Goal: Task Accomplishment & Management: Manage account settings

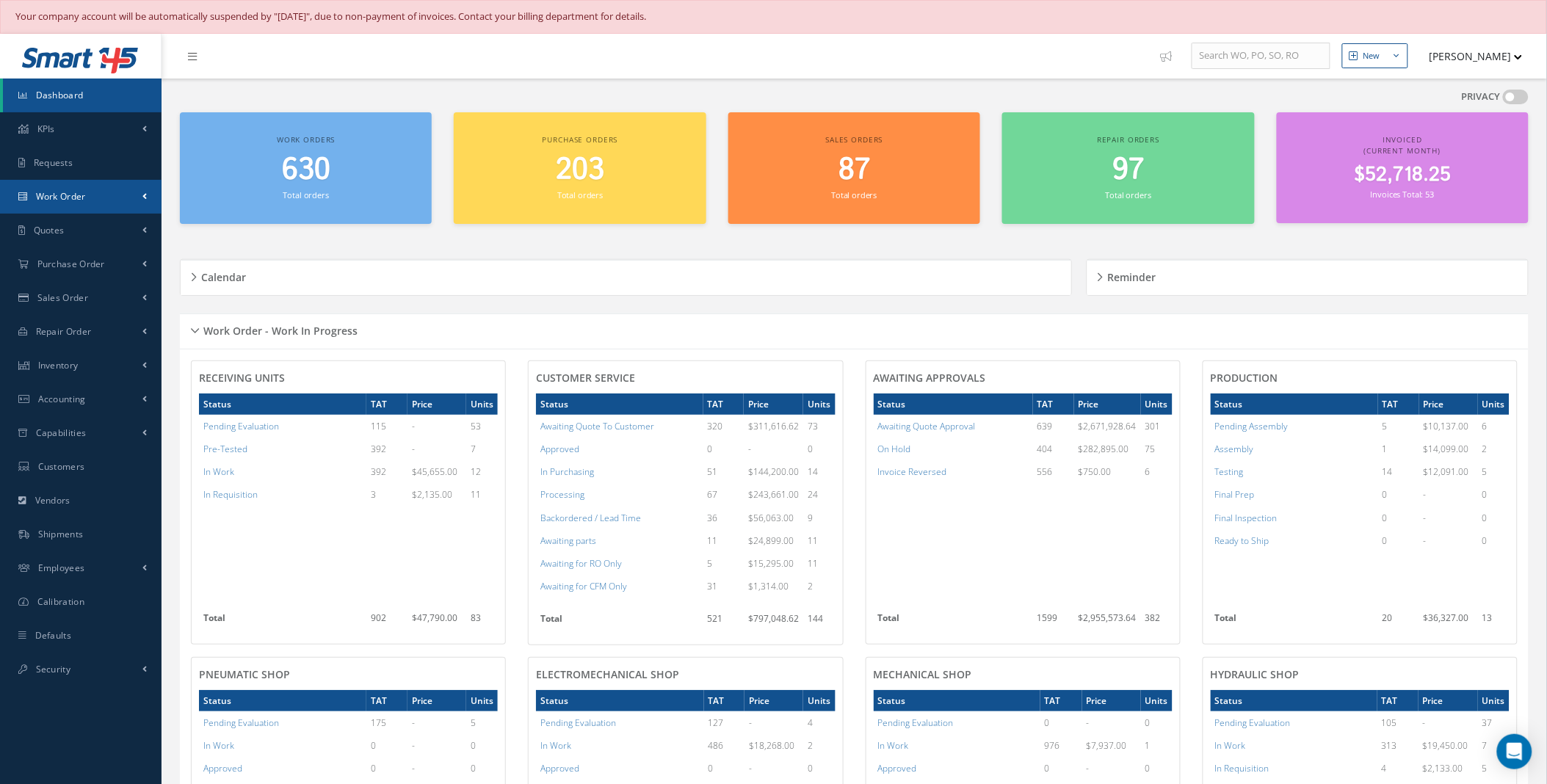
click at [146, 195] on span at bounding box center [144, 196] width 4 height 12
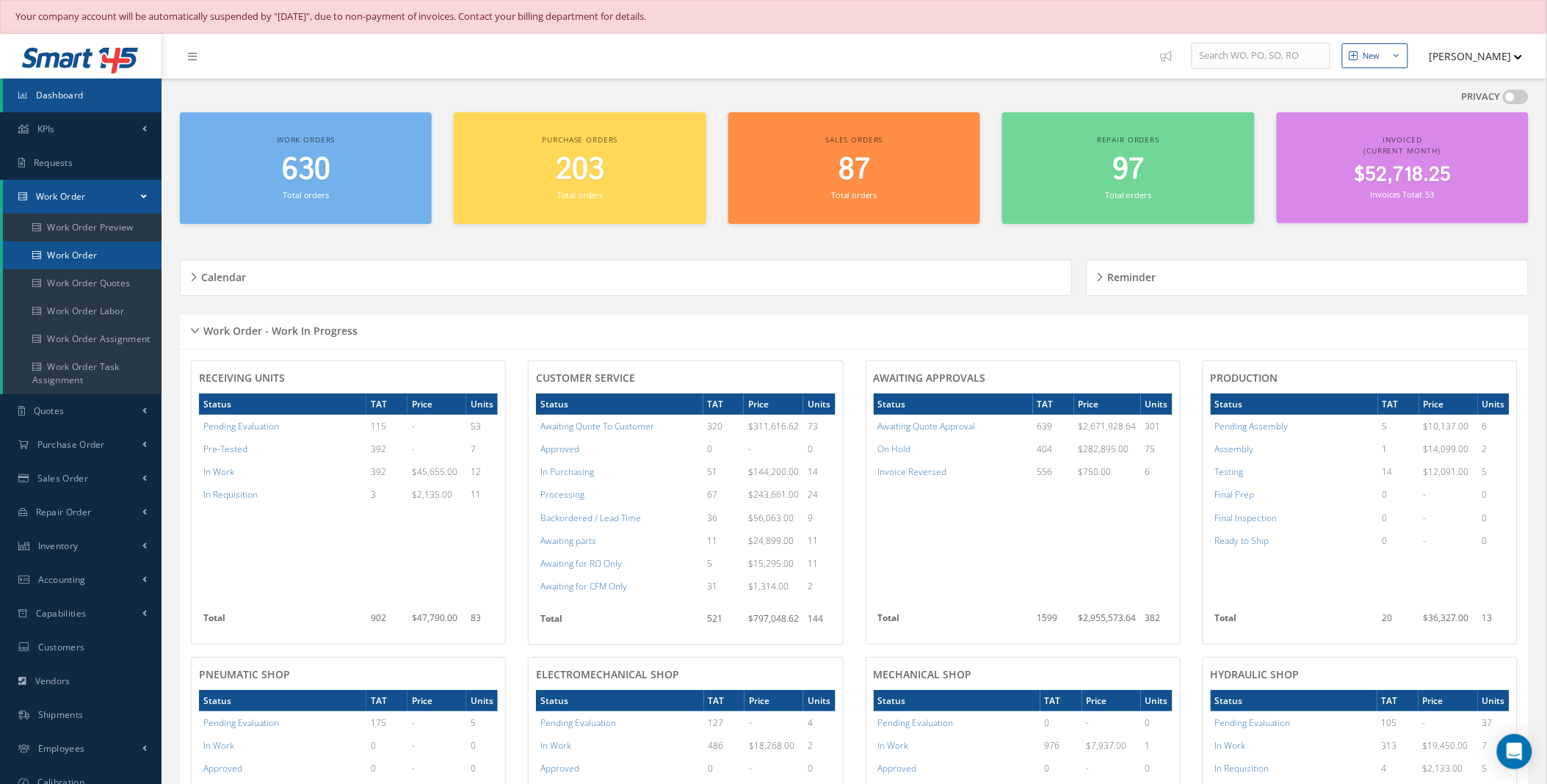
click at [90, 246] on link "Work Order" at bounding box center [82, 256] width 159 height 28
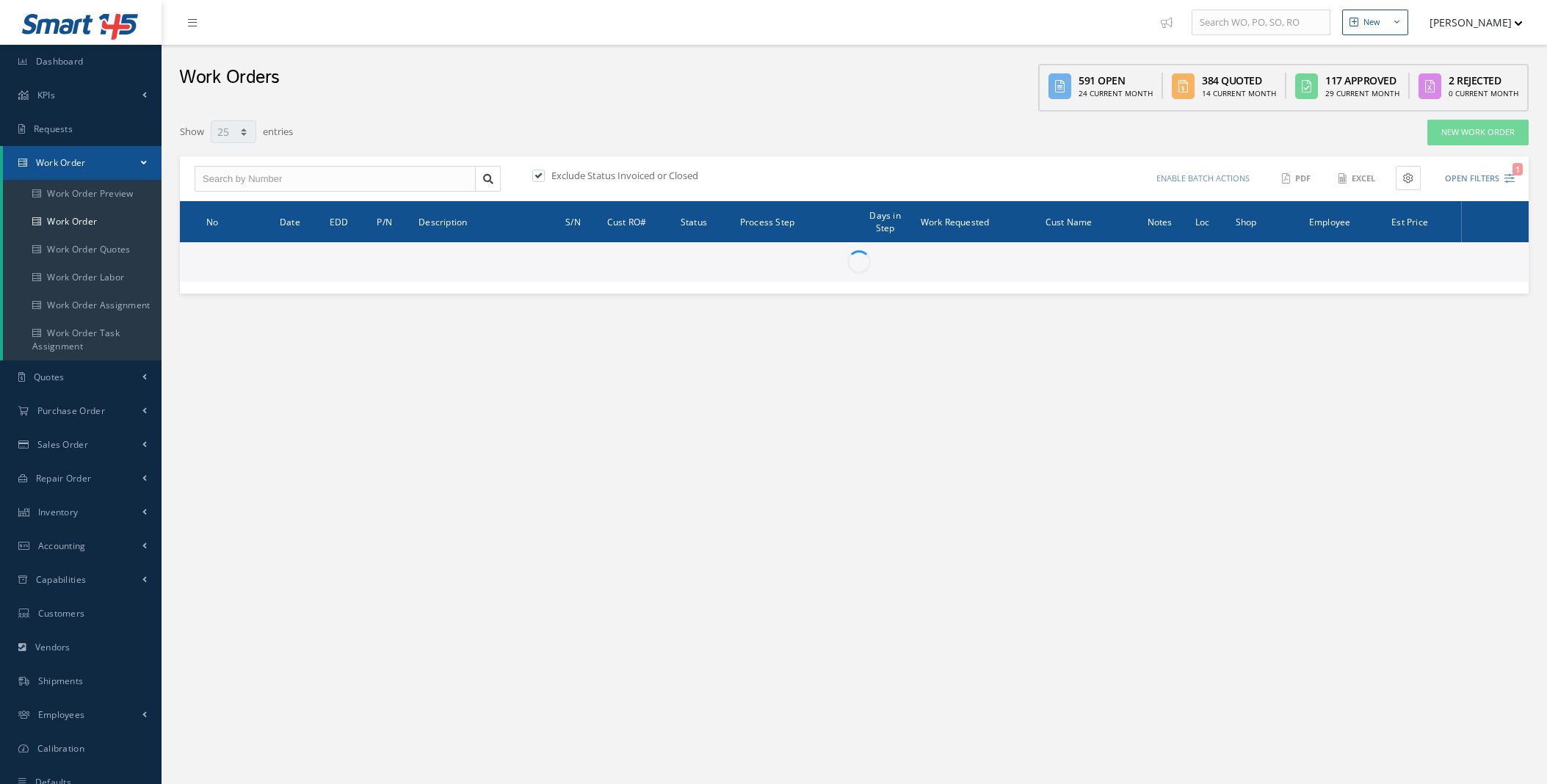
select select "25"
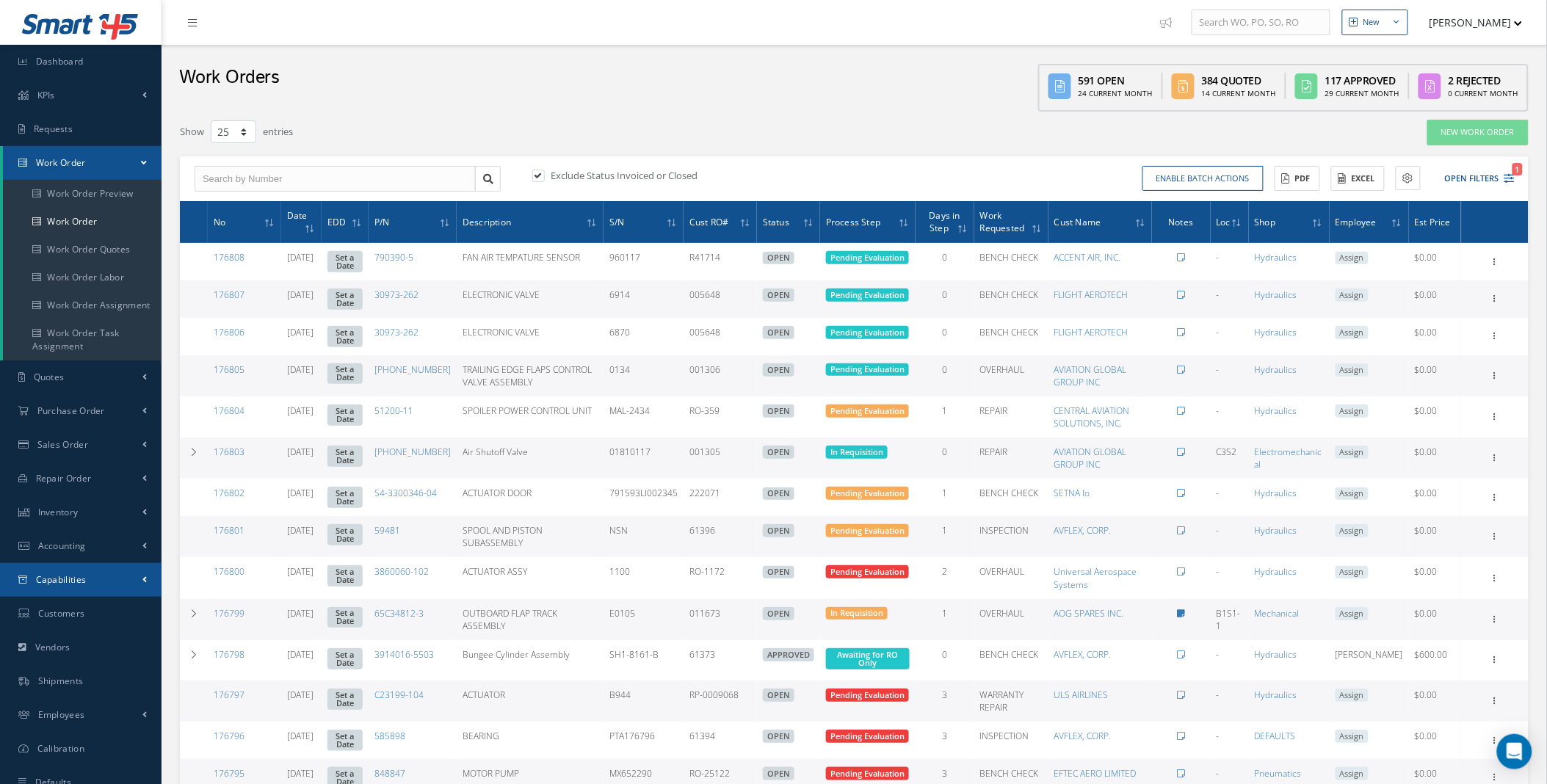
click at [130, 580] on link "Capabilities" at bounding box center [81, 579] width 161 height 34
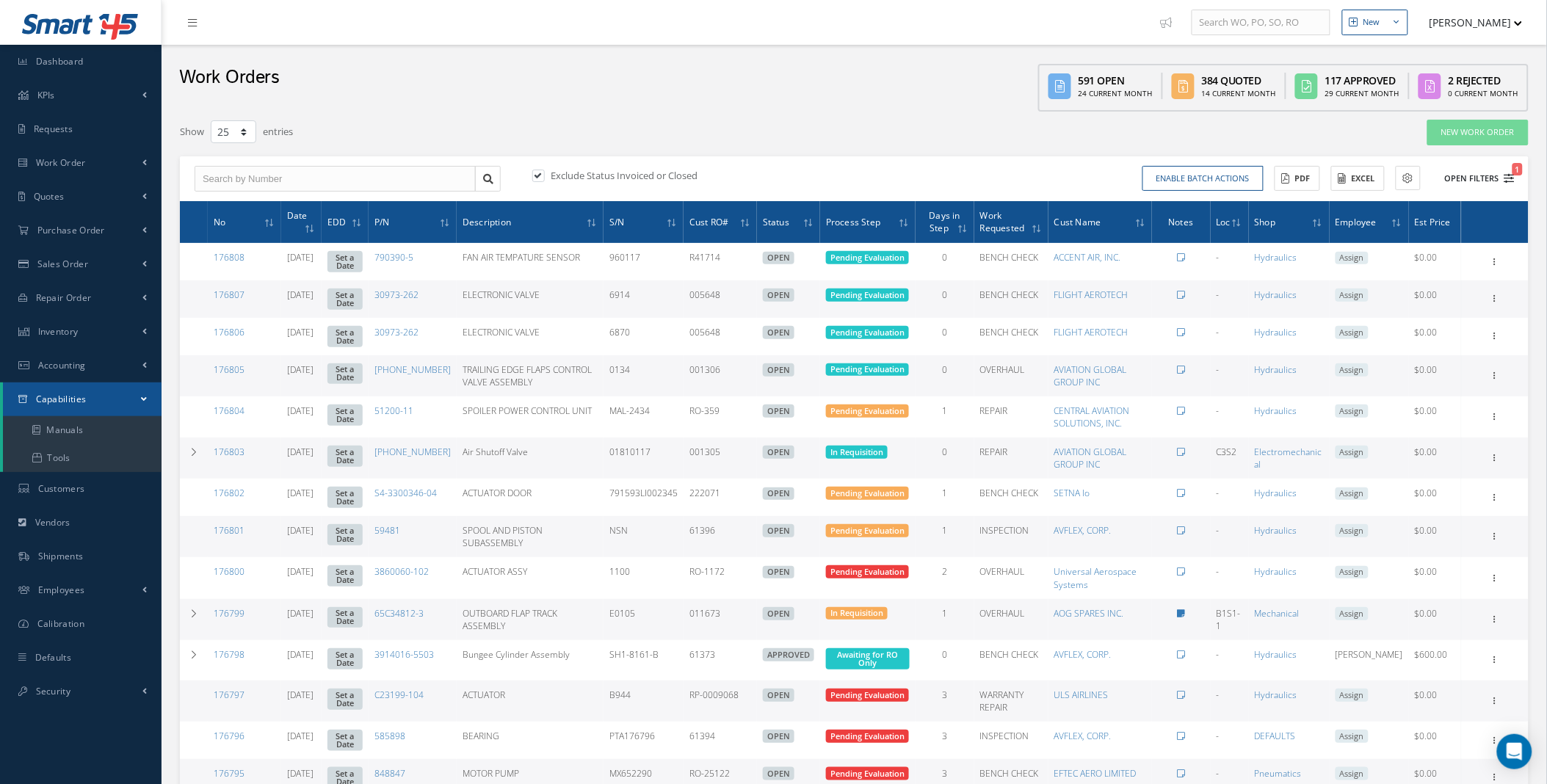
click at [1494, 174] on button "Open Filters 1" at bounding box center [1473, 179] width 83 height 24
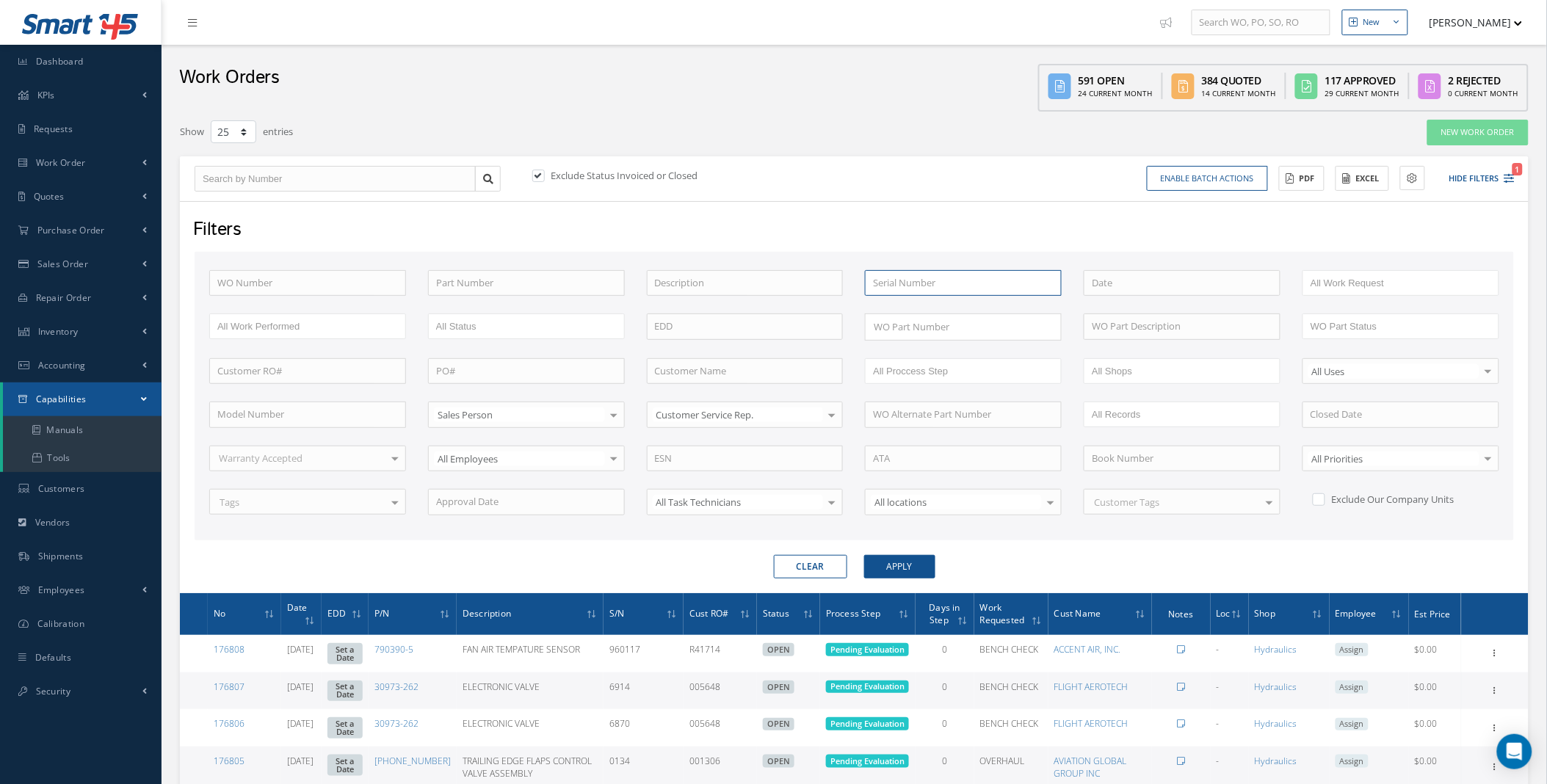
click at [979, 276] on input "text" at bounding box center [963, 283] width 197 height 26
type input "d0439"
click at [864, 554] on button "Apply" at bounding box center [899, 566] width 72 height 24
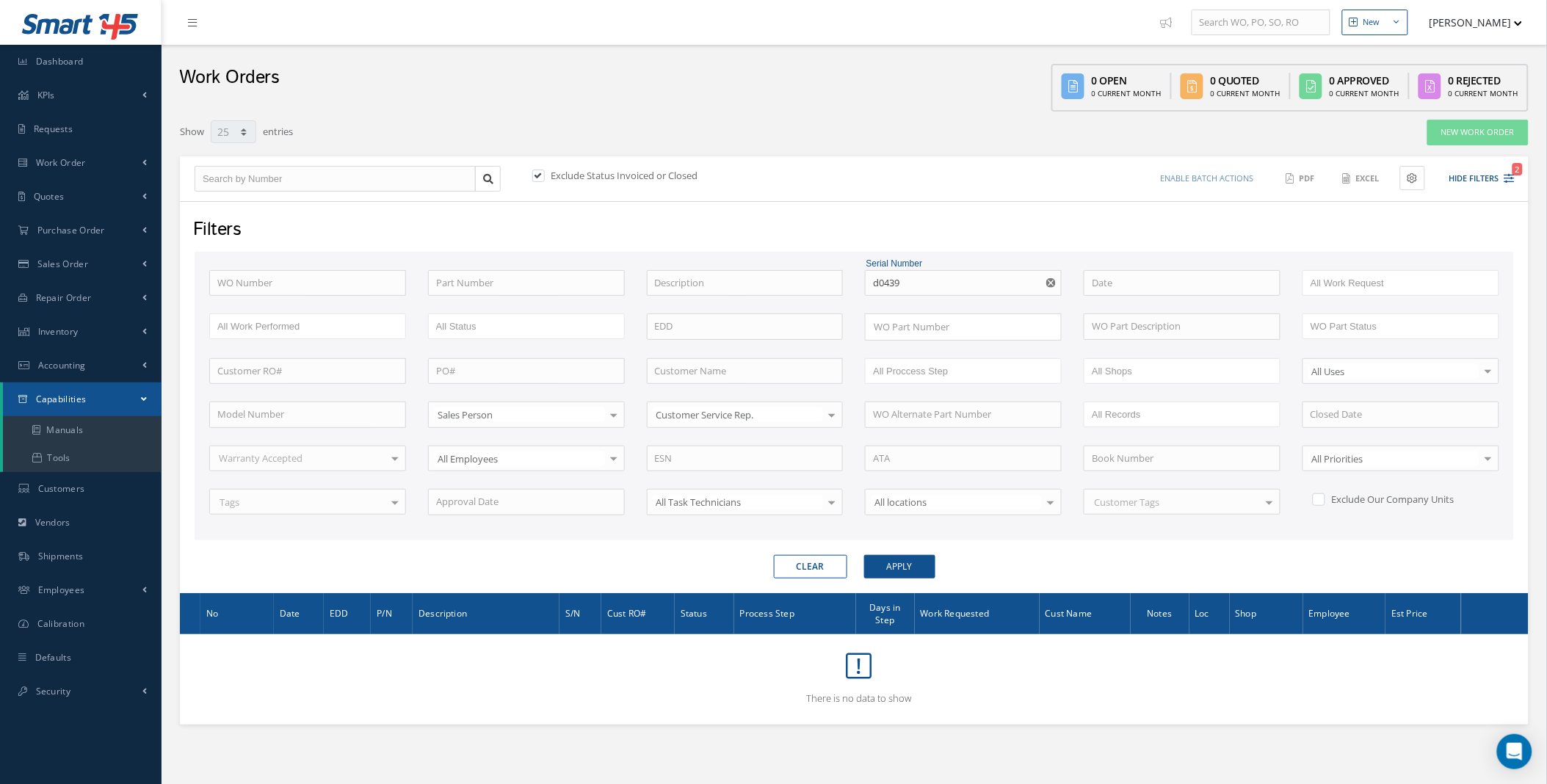
click at [545, 169] on label at bounding box center [546, 175] width 3 height 13
click at [541, 172] on input "checkbox" at bounding box center [537, 177] width 10 height 10
checkbox input "false"
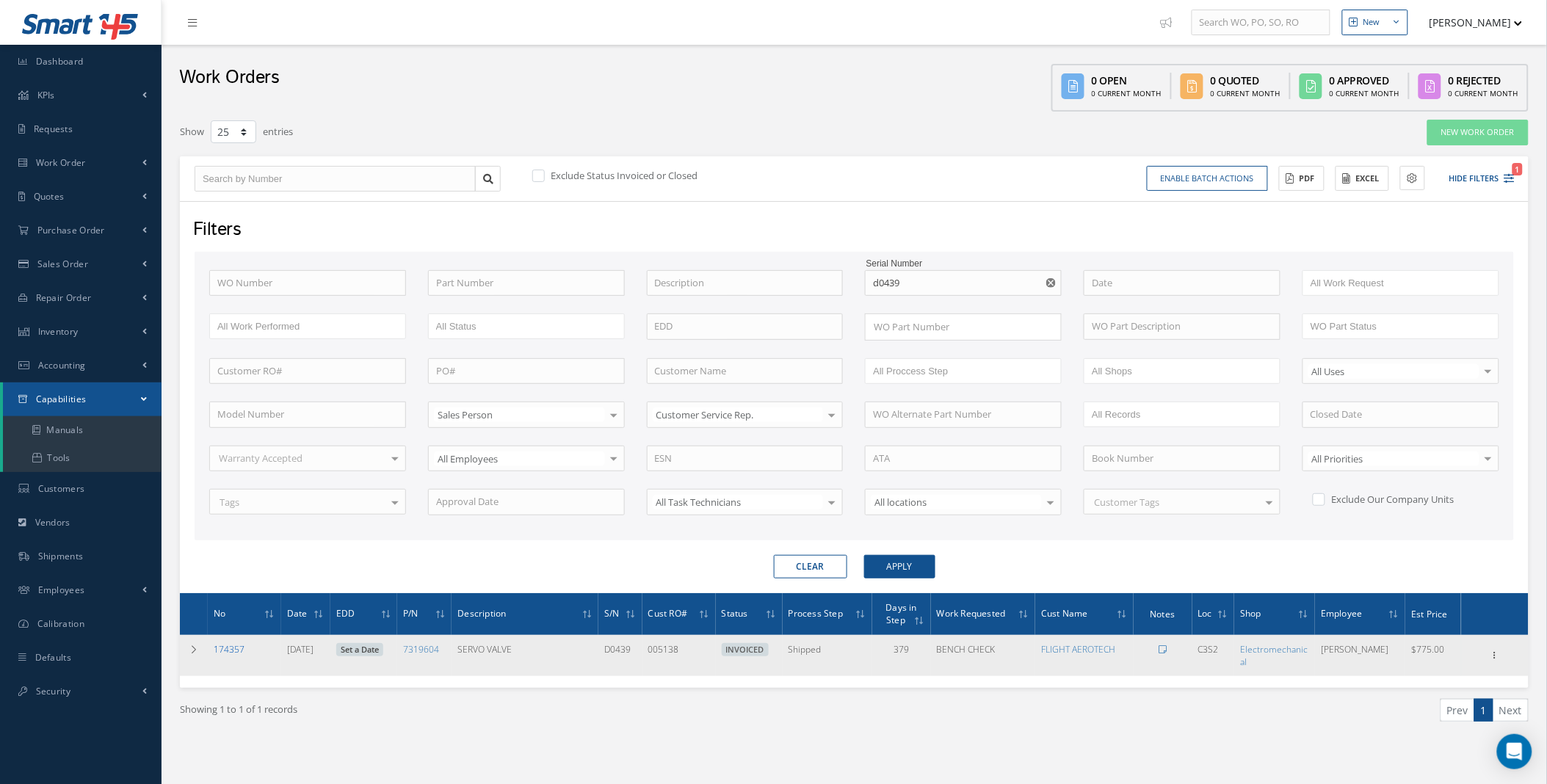
click at [224, 648] on link "174357" at bounding box center [229, 649] width 30 height 12
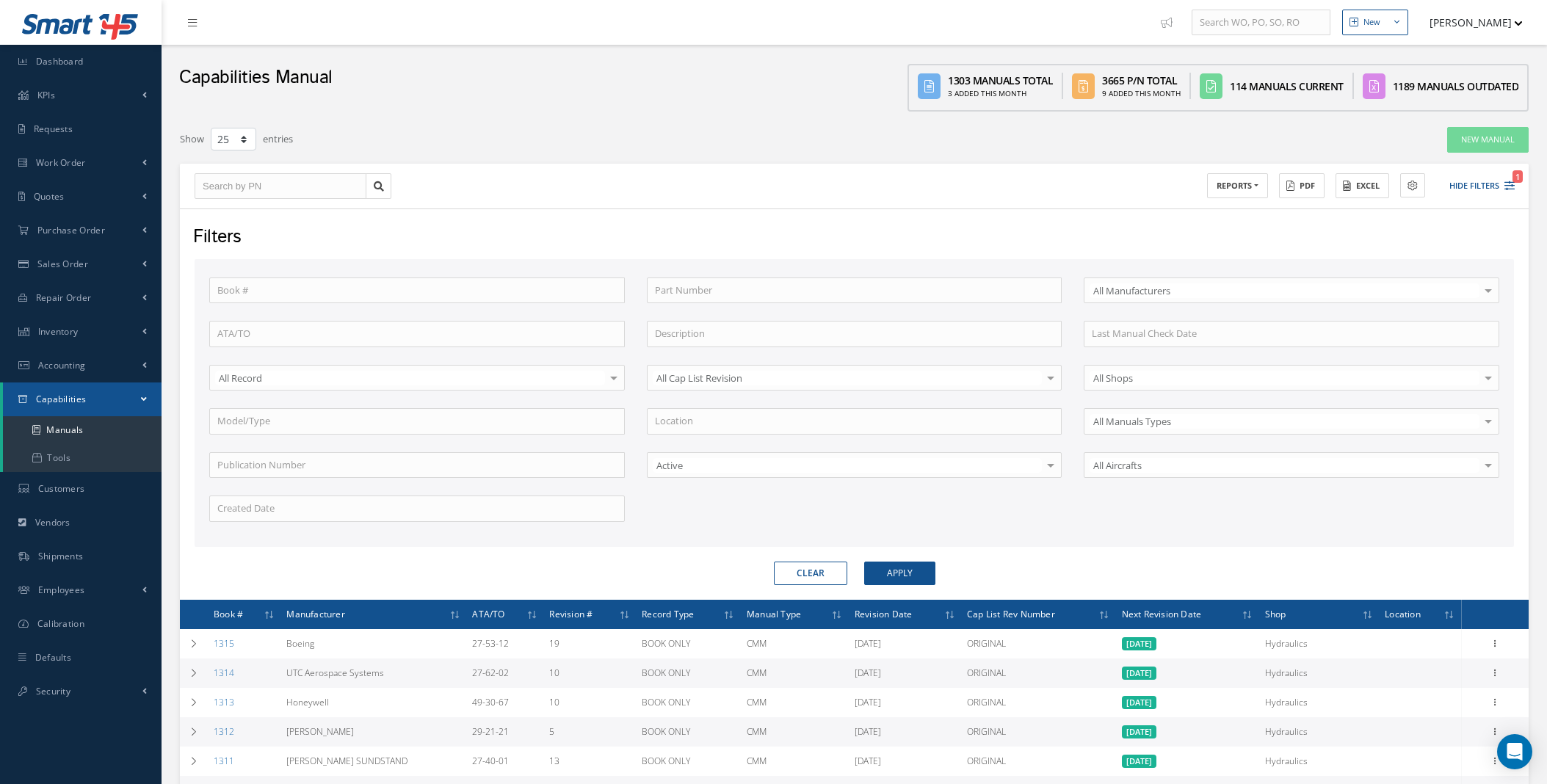
select select "25"
click at [712, 290] on input "text" at bounding box center [854, 290] width 416 height 26
type input "6"
type input "65"
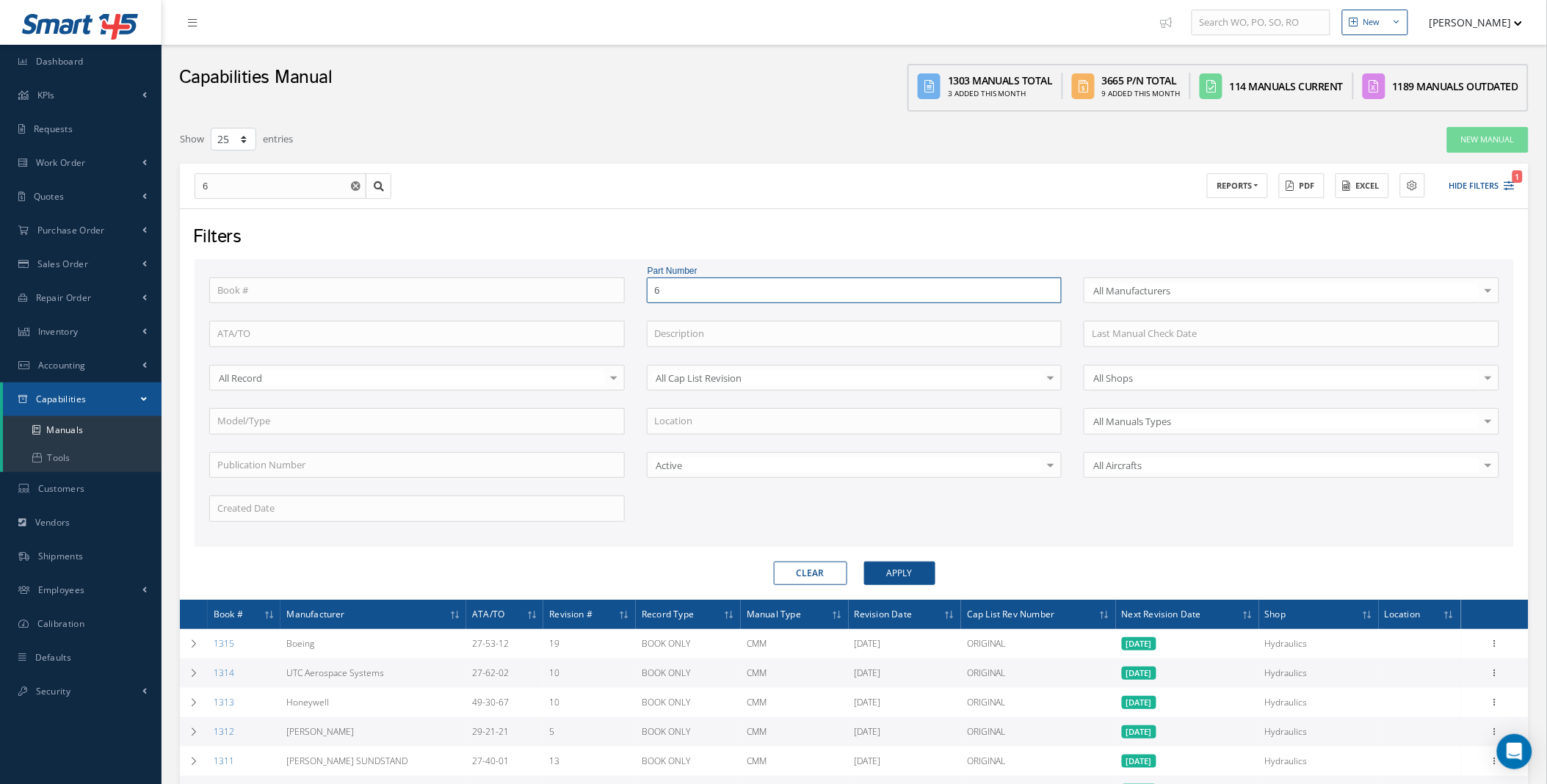
type input "65"
type input "65c"
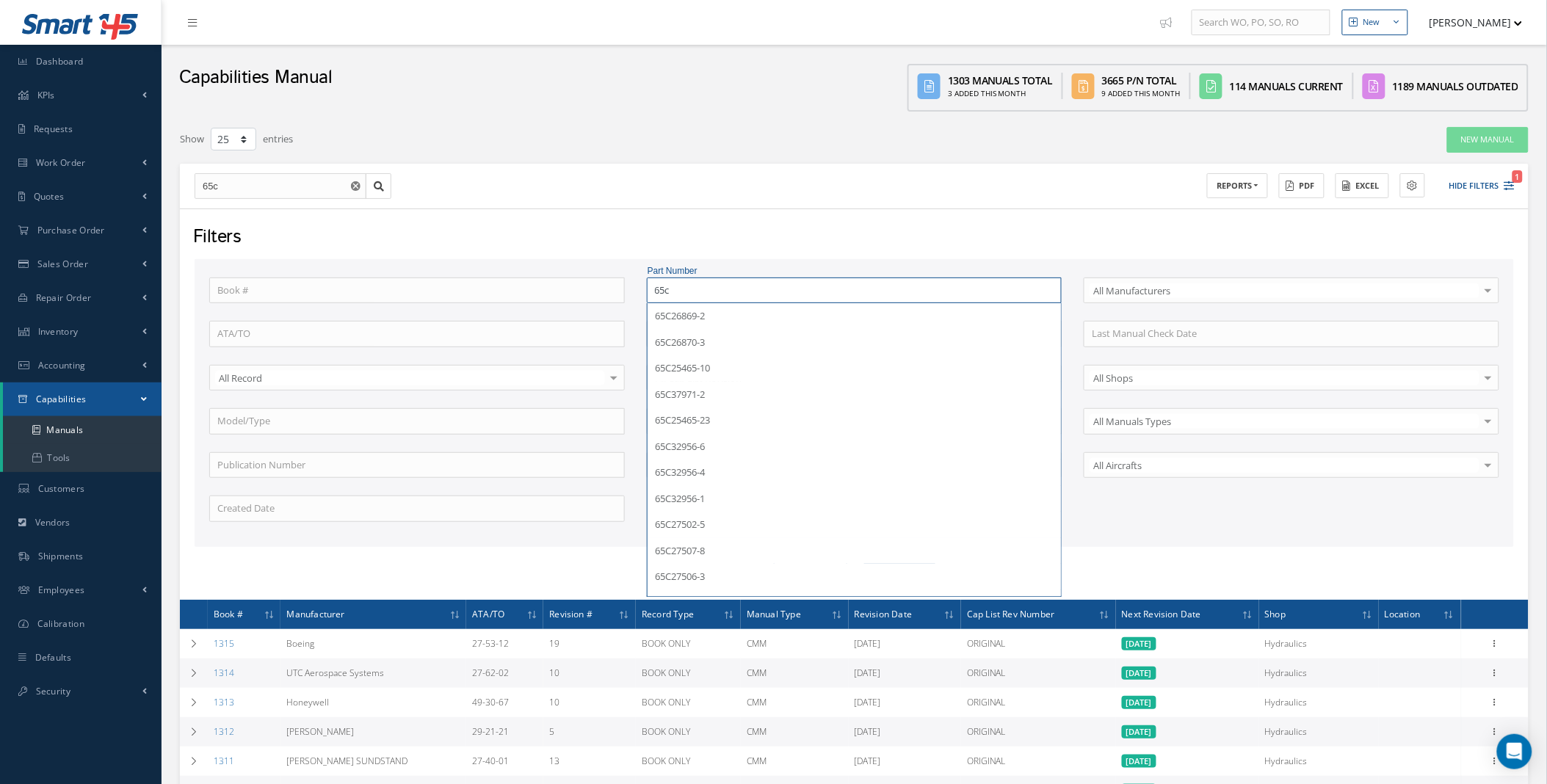
type input "65c3"
type input "65c38"
type input "65c380"
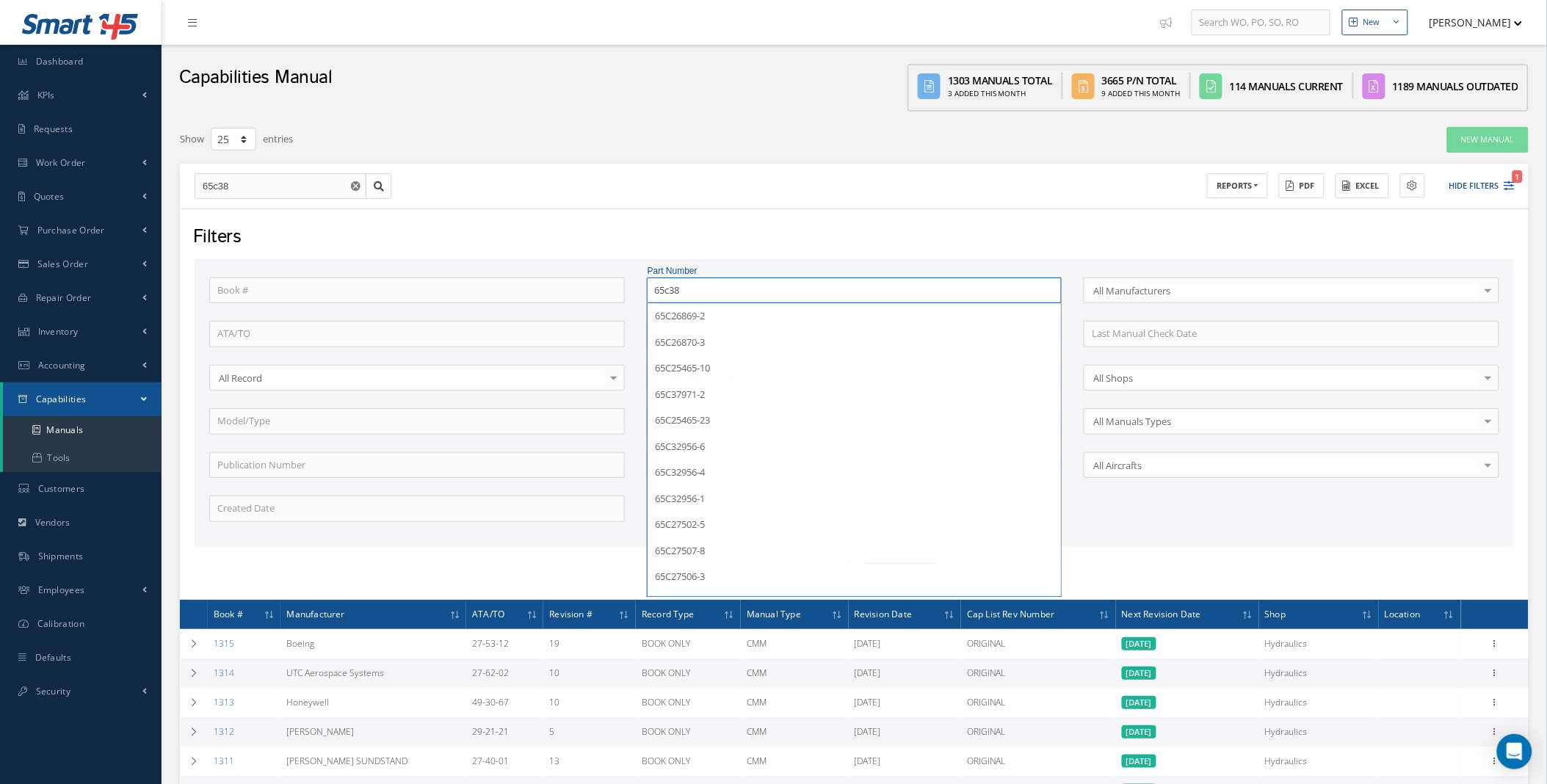
type input "65c380"
type input "65c3805"
type input "65c38058"
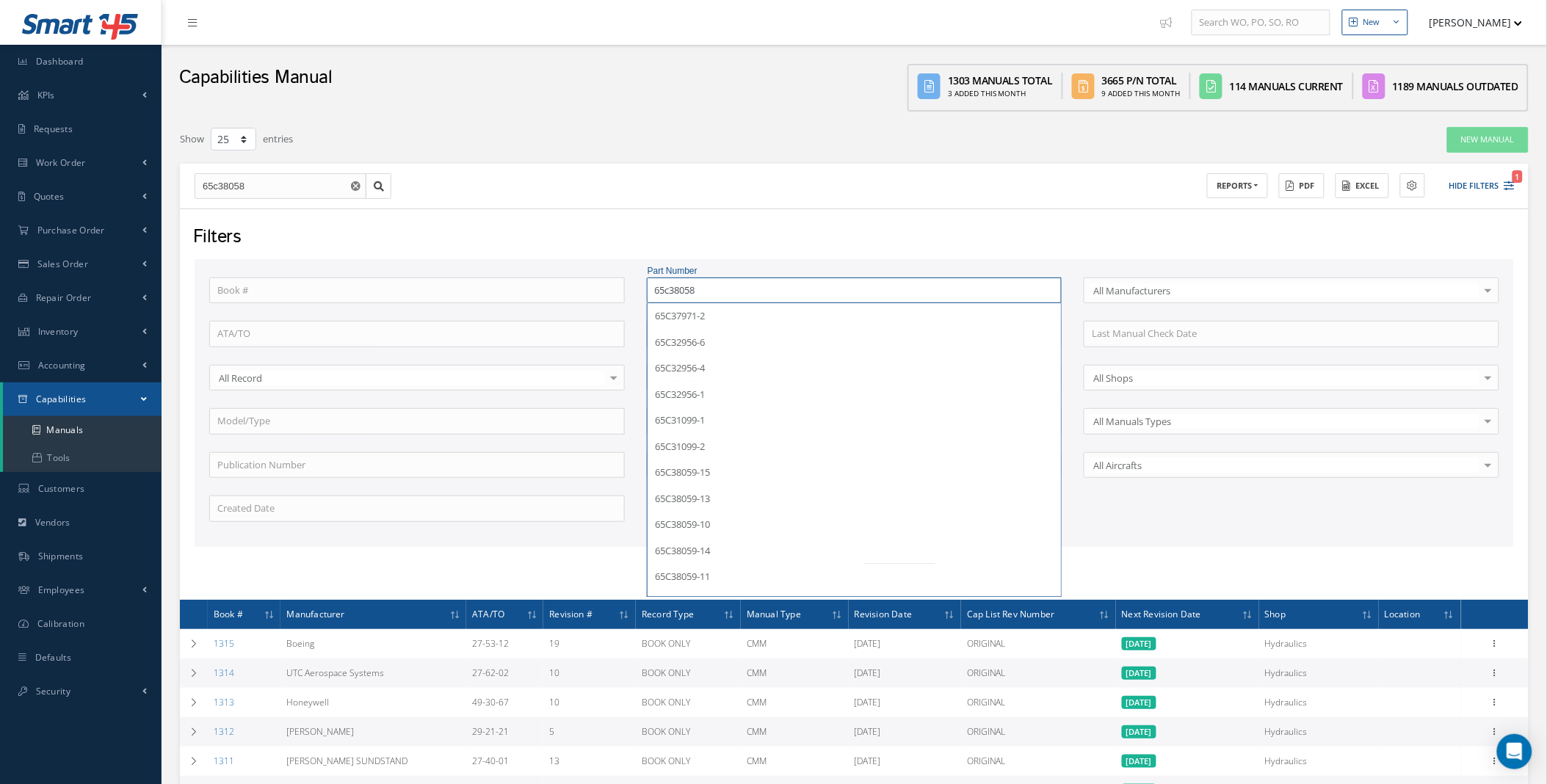
click at [864, 561] on button "Apply" at bounding box center [899, 573] width 72 height 24
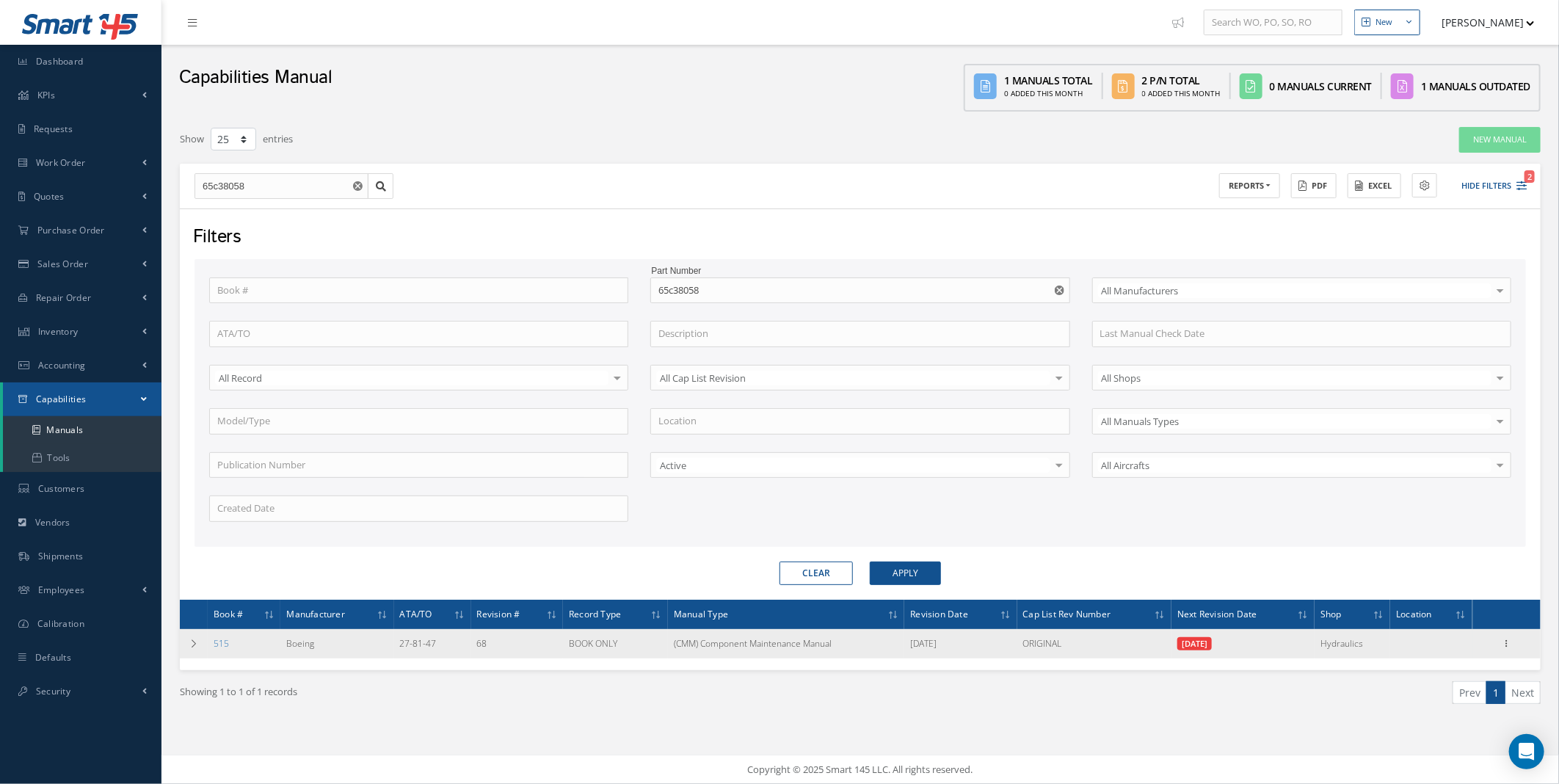
drag, startPoint x: 439, startPoint y: 646, endPoint x: 399, endPoint y: 652, distance: 40.4
click at [399, 652] on td "27-81-47" at bounding box center [433, 644] width 77 height 30
copy td "27-81-47"
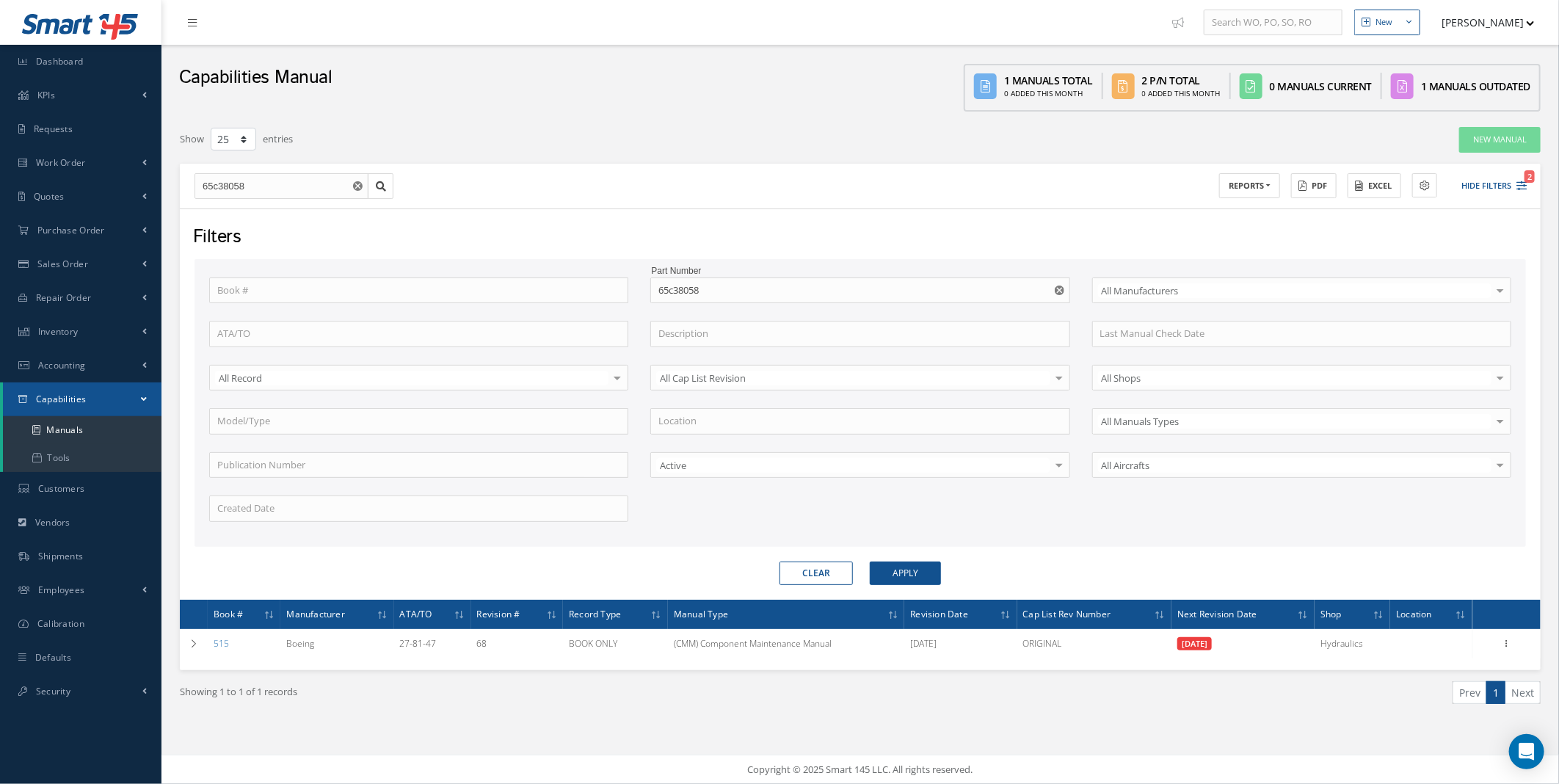
click at [1131, 580] on div "Clear Apply" at bounding box center [860, 573] width 1353 height 24
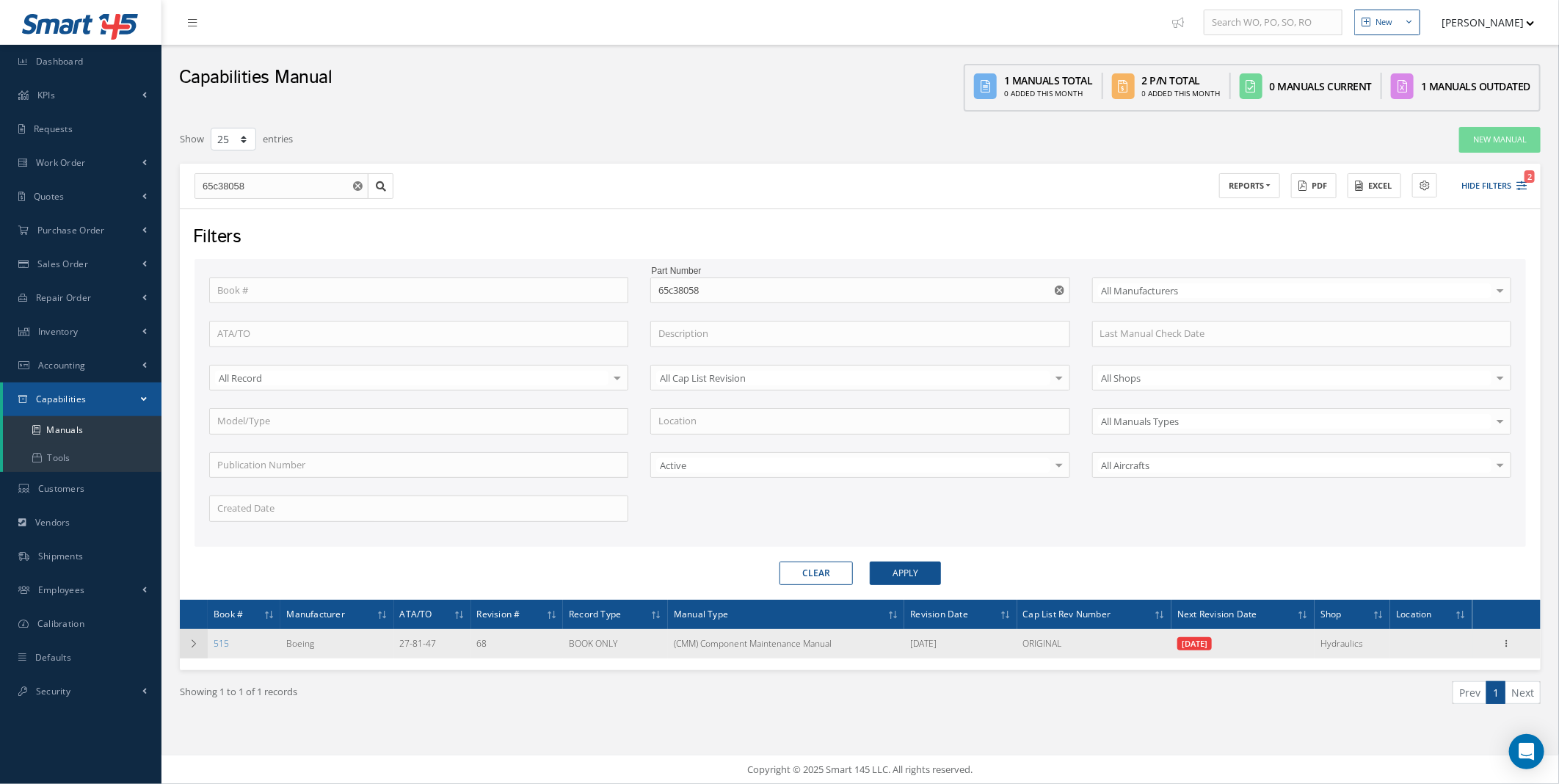
click at [191, 643] on icon at bounding box center [193, 643] width 10 height 9
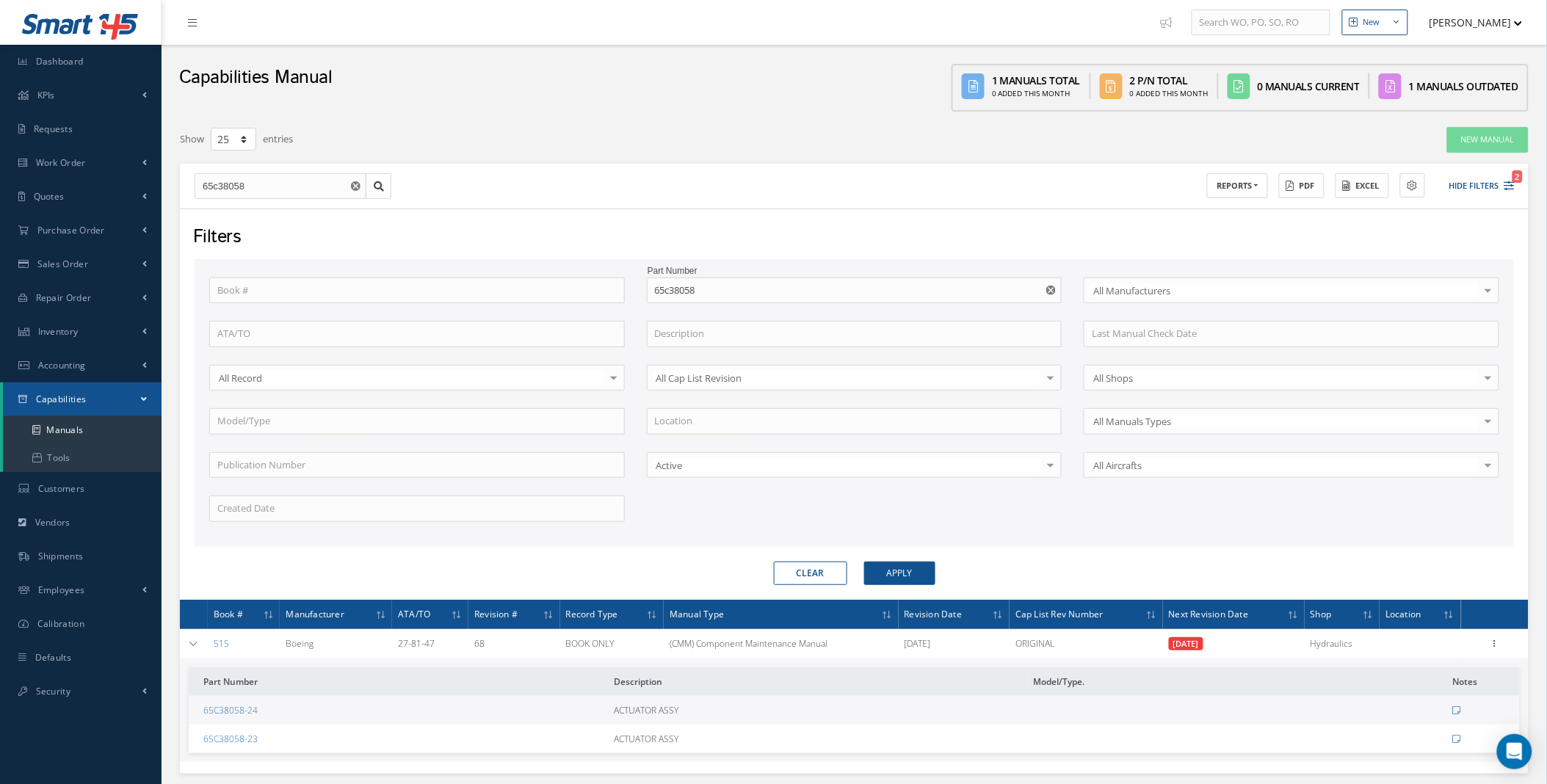
click at [1113, 568] on div "Clear Apply" at bounding box center [854, 573] width 1341 height 24
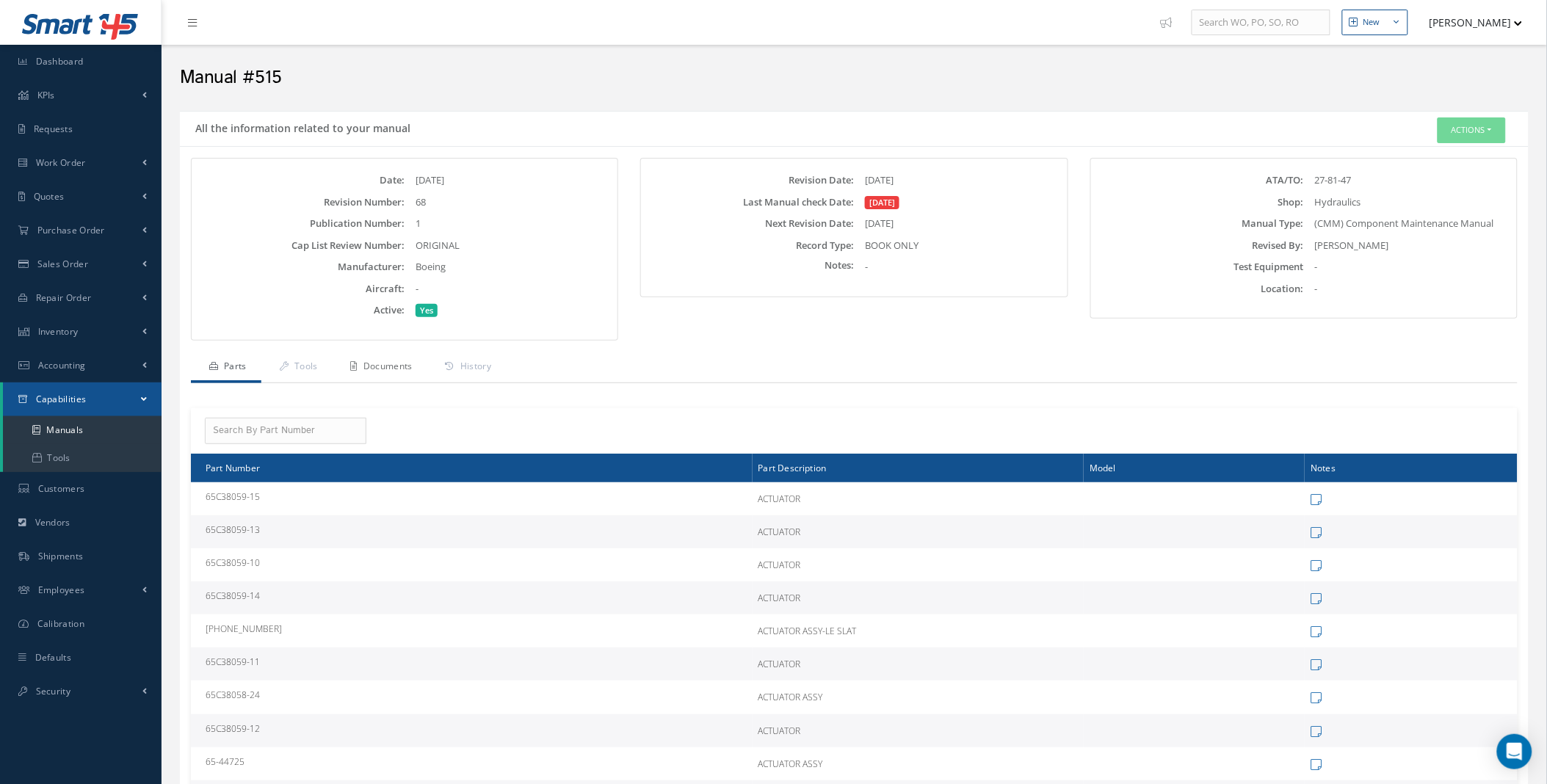
click at [383, 364] on link "Documents" at bounding box center [379, 367] width 95 height 30
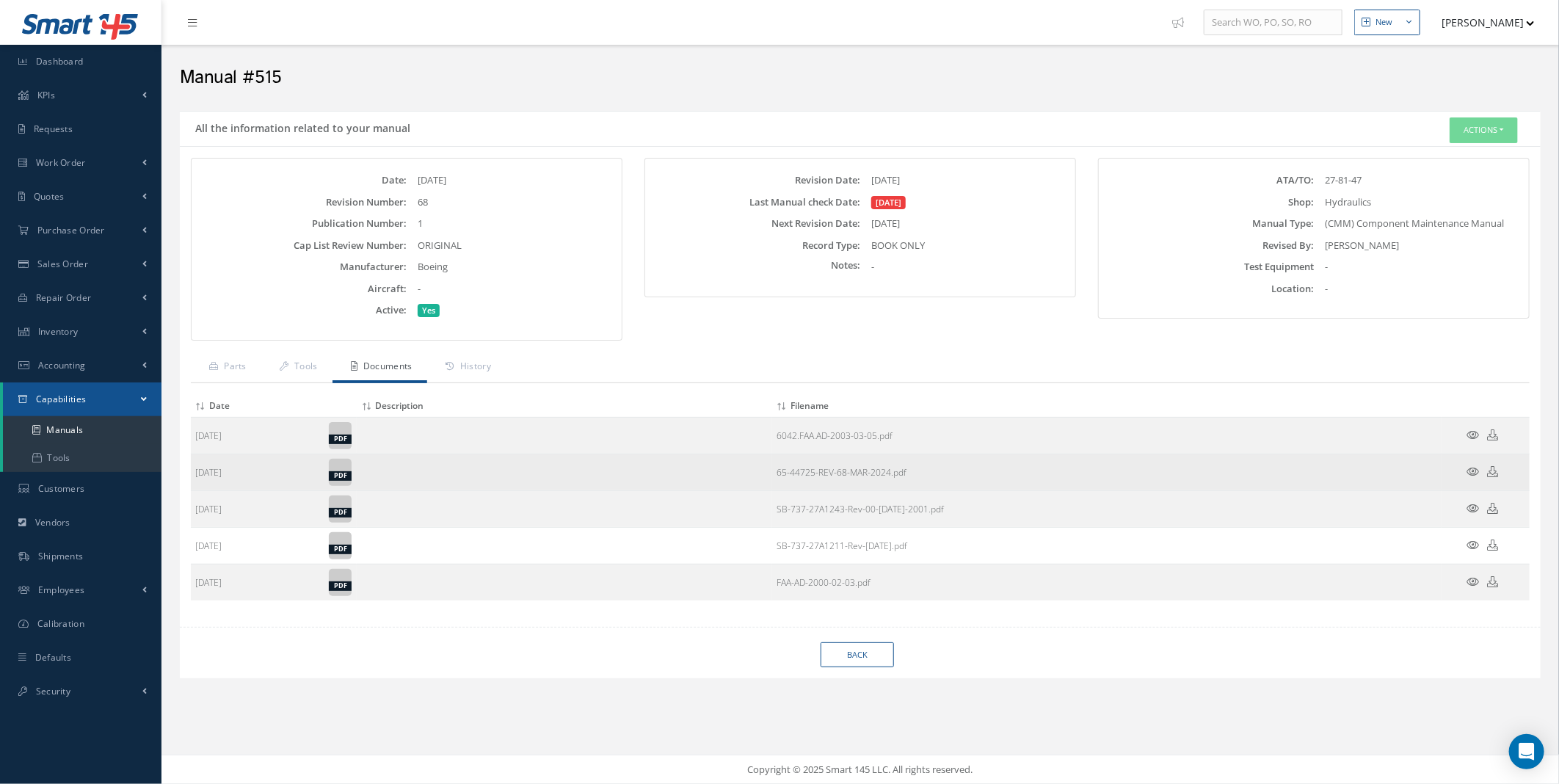
click at [1477, 470] on icon at bounding box center [1473, 471] width 12 height 11
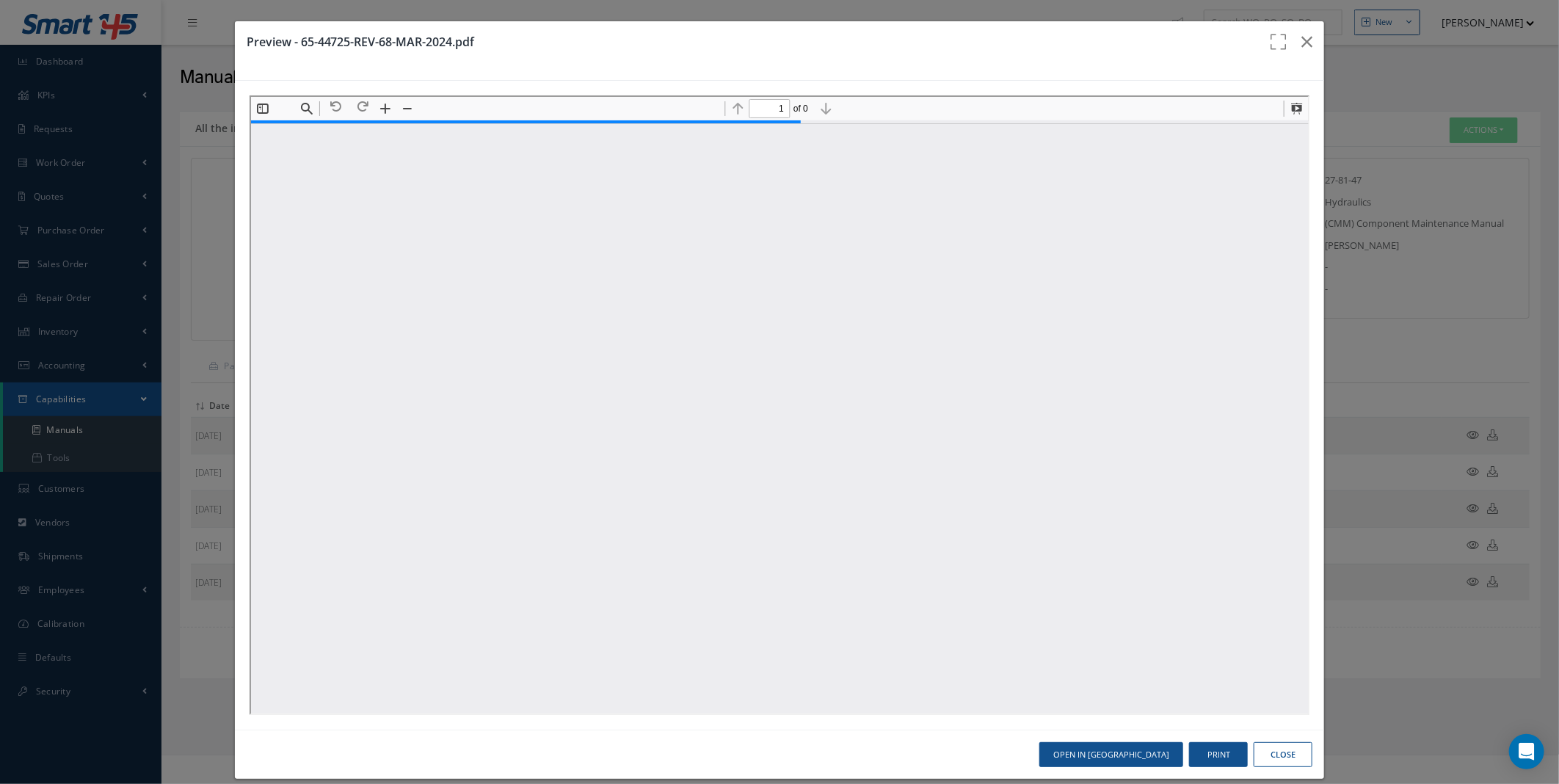
scroll to position [7, 0]
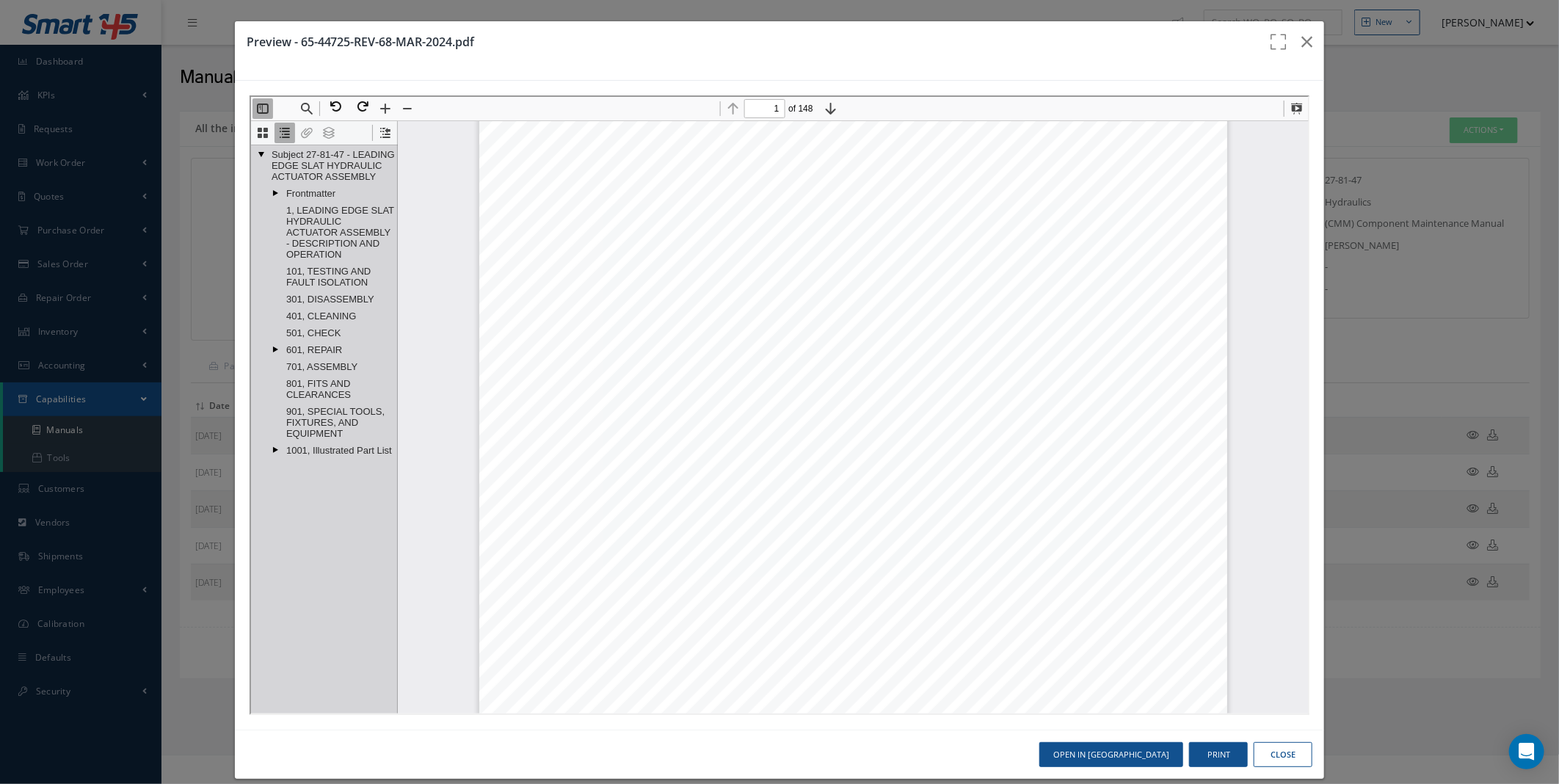
click at [1037, 35] on h3 "Preview - 65-44725-REV-68-MAR-2024.pdf" at bounding box center [751, 41] width 1009 height 17
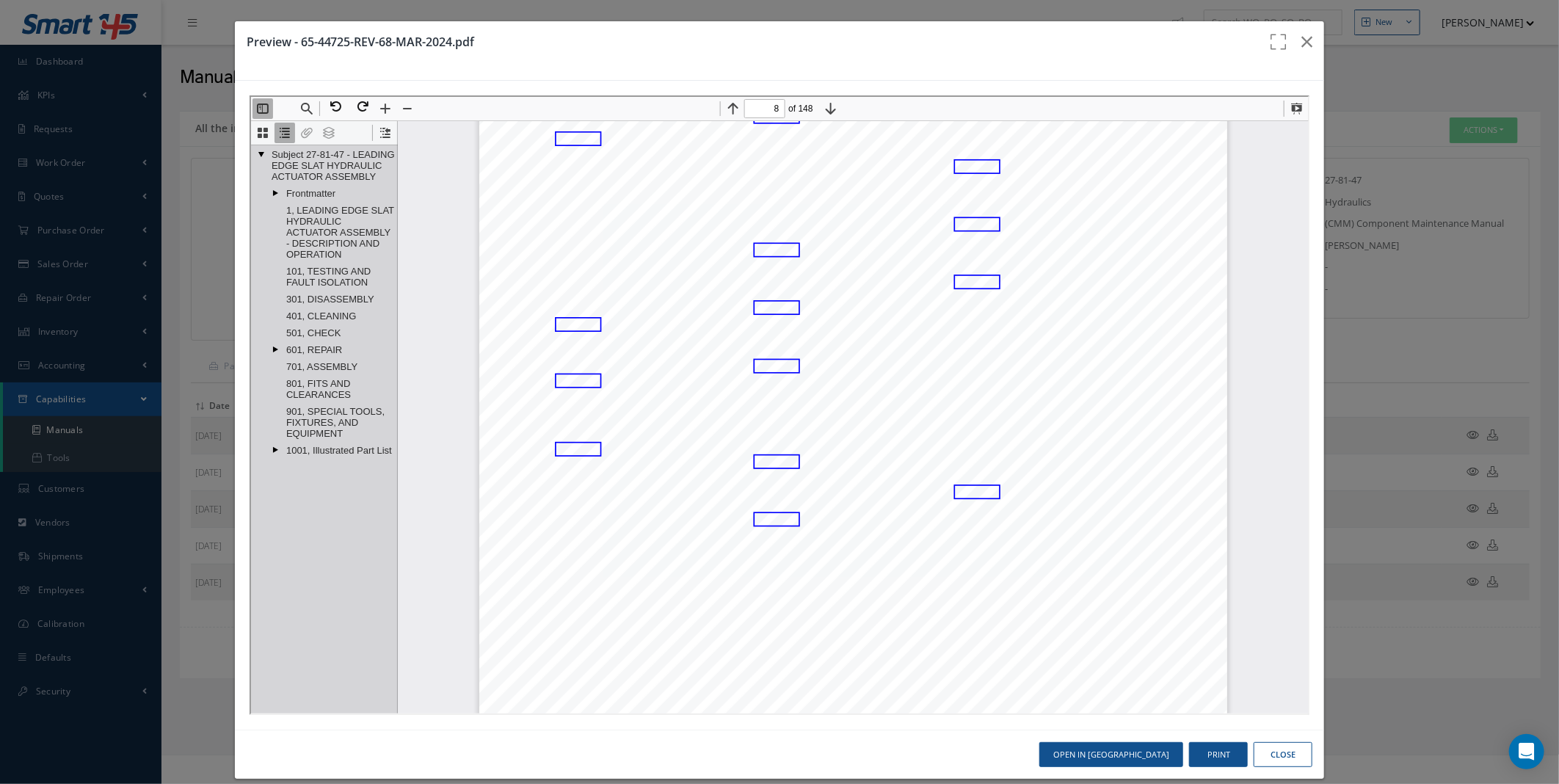
scroll to position [6761, 0]
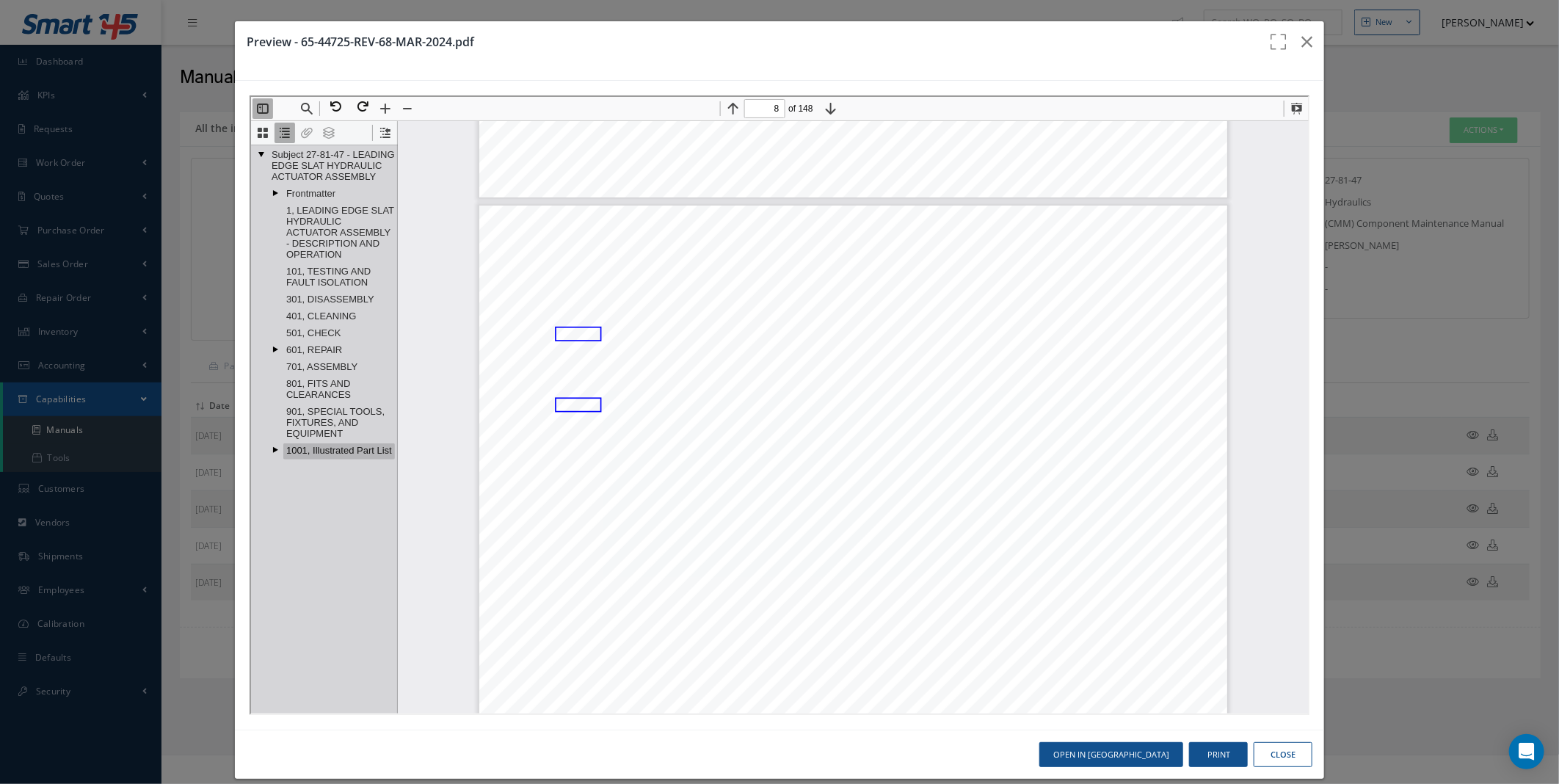
click at [349, 448] on link "1001, Illustrated Part List" at bounding box center [337, 449] width 112 height 16
click at [1300, 651] on div at bounding box center [779, 405] width 1090 height 649
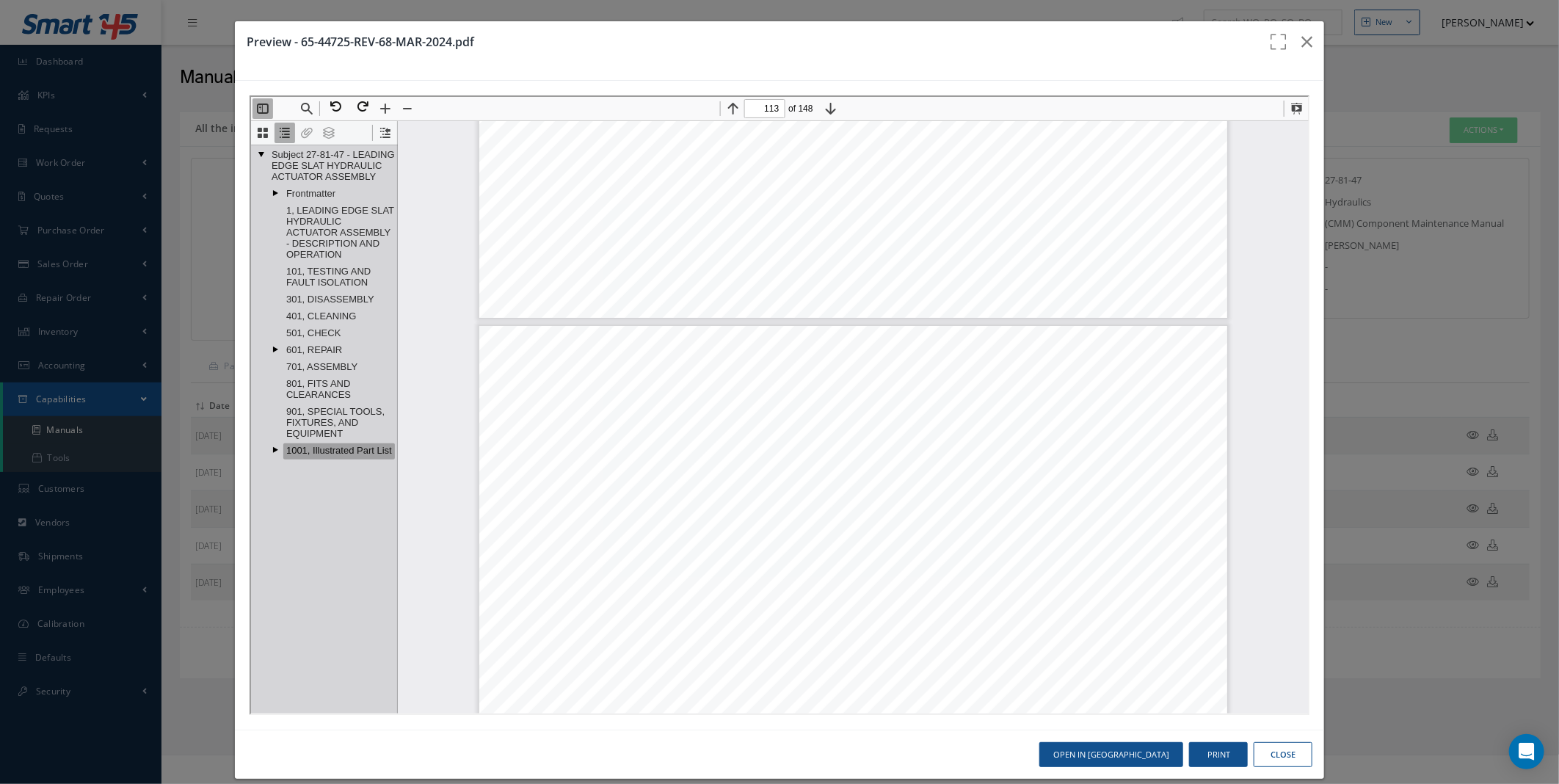
scroll to position [109670, 0]
type input "114"
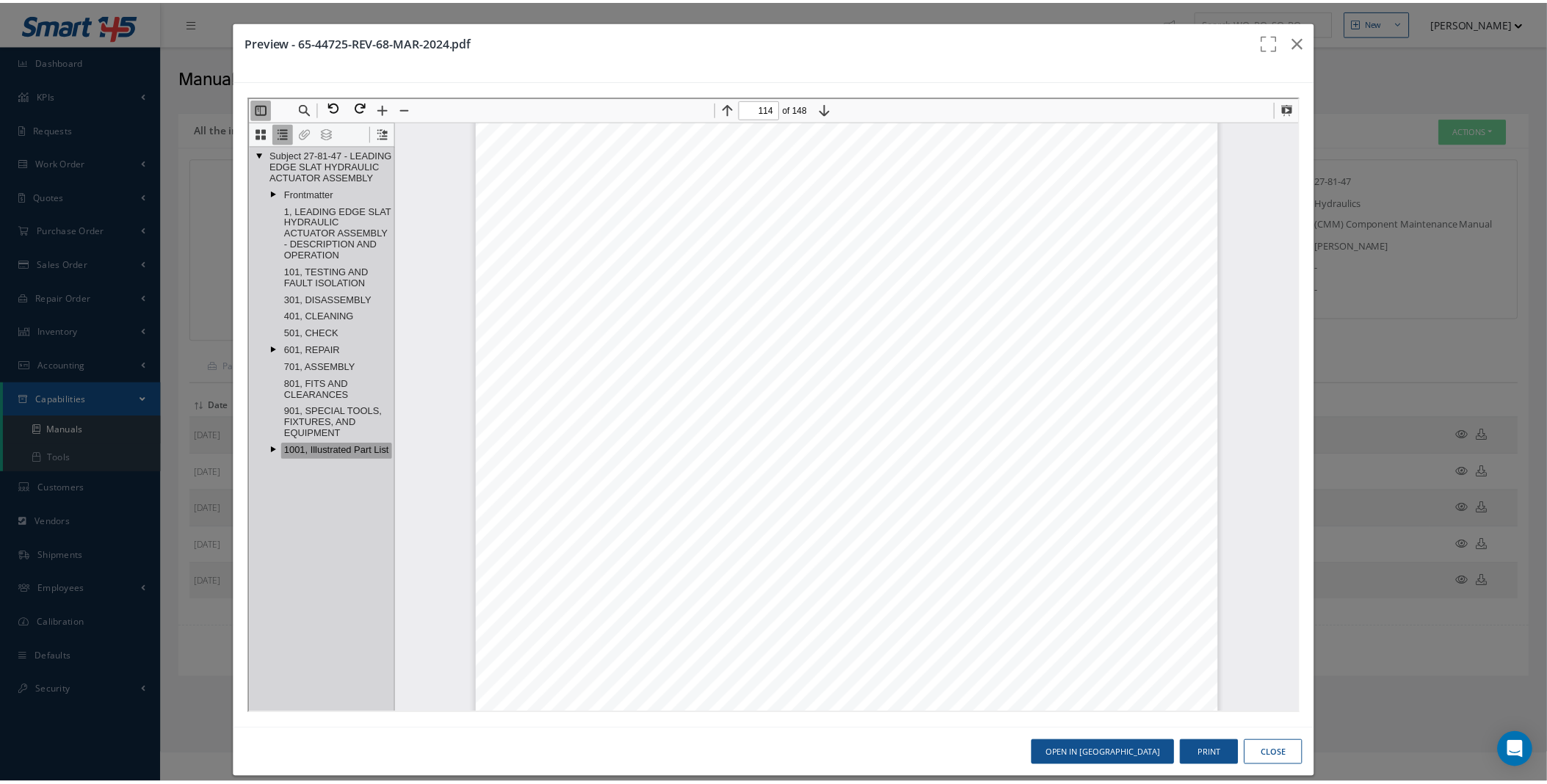
scroll to position [110189, 0]
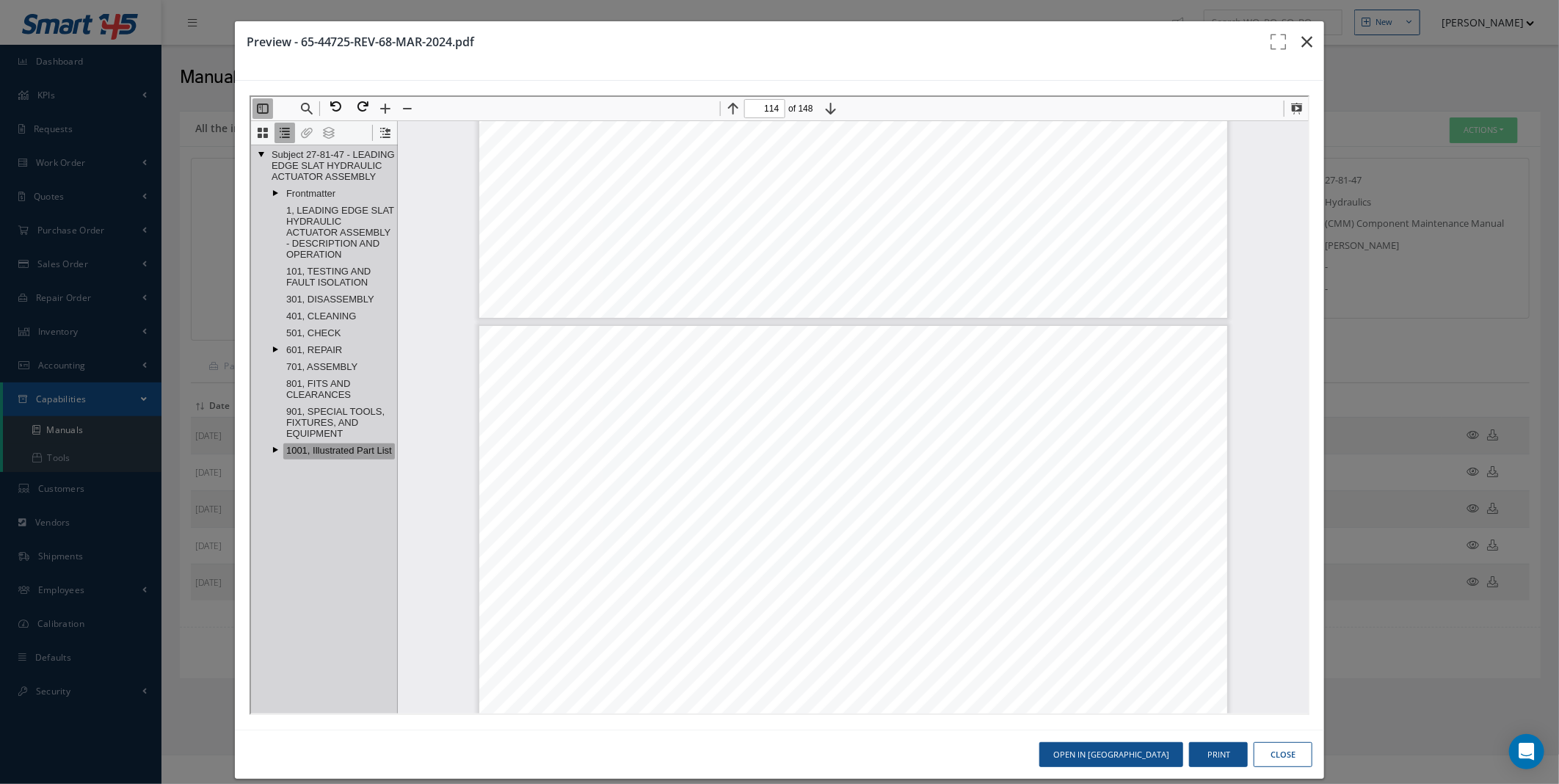
click at [1301, 39] on icon "button" at bounding box center [1306, 41] width 11 height 17
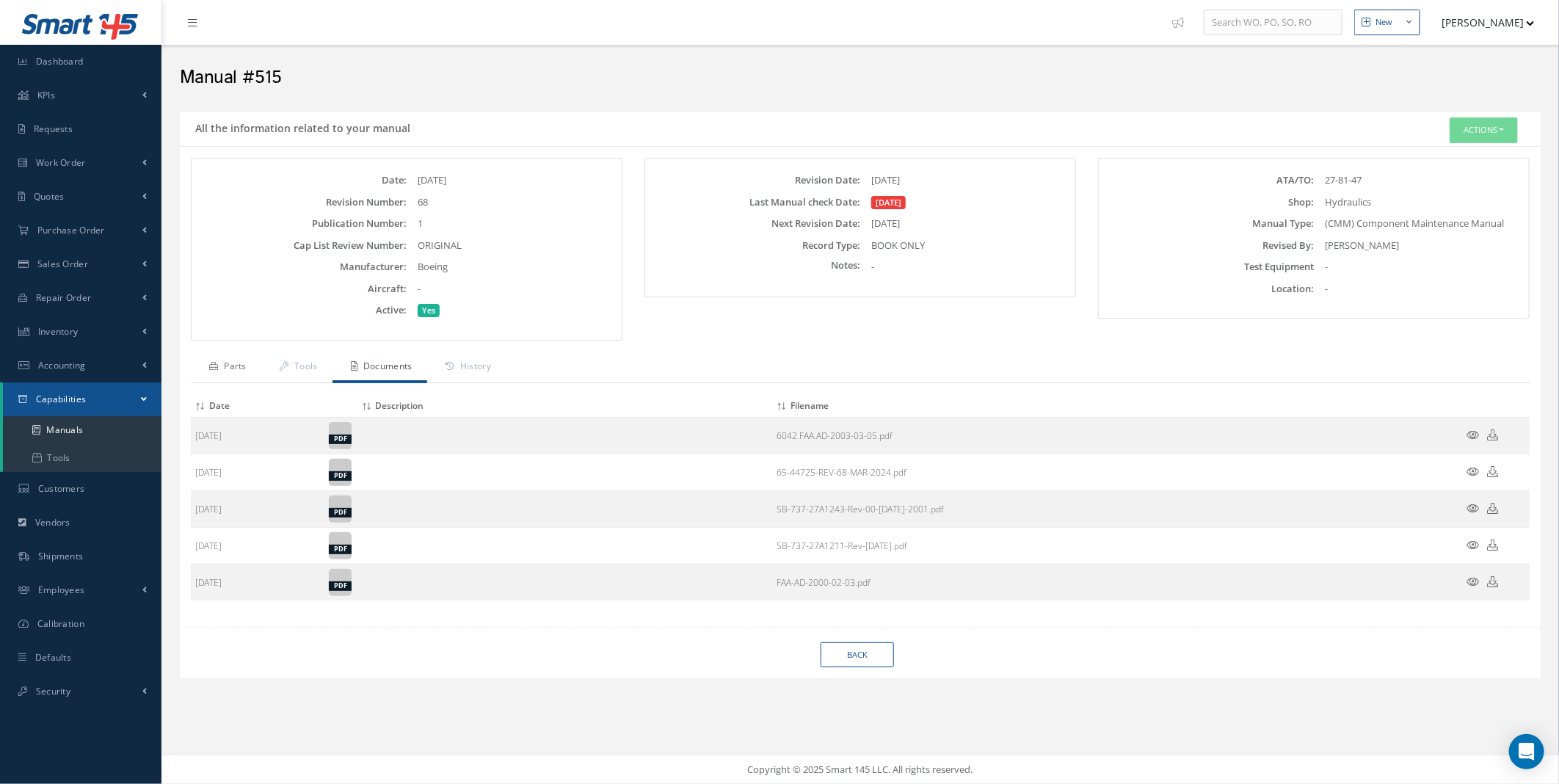
click at [238, 362] on link "Parts" at bounding box center [226, 367] width 71 height 30
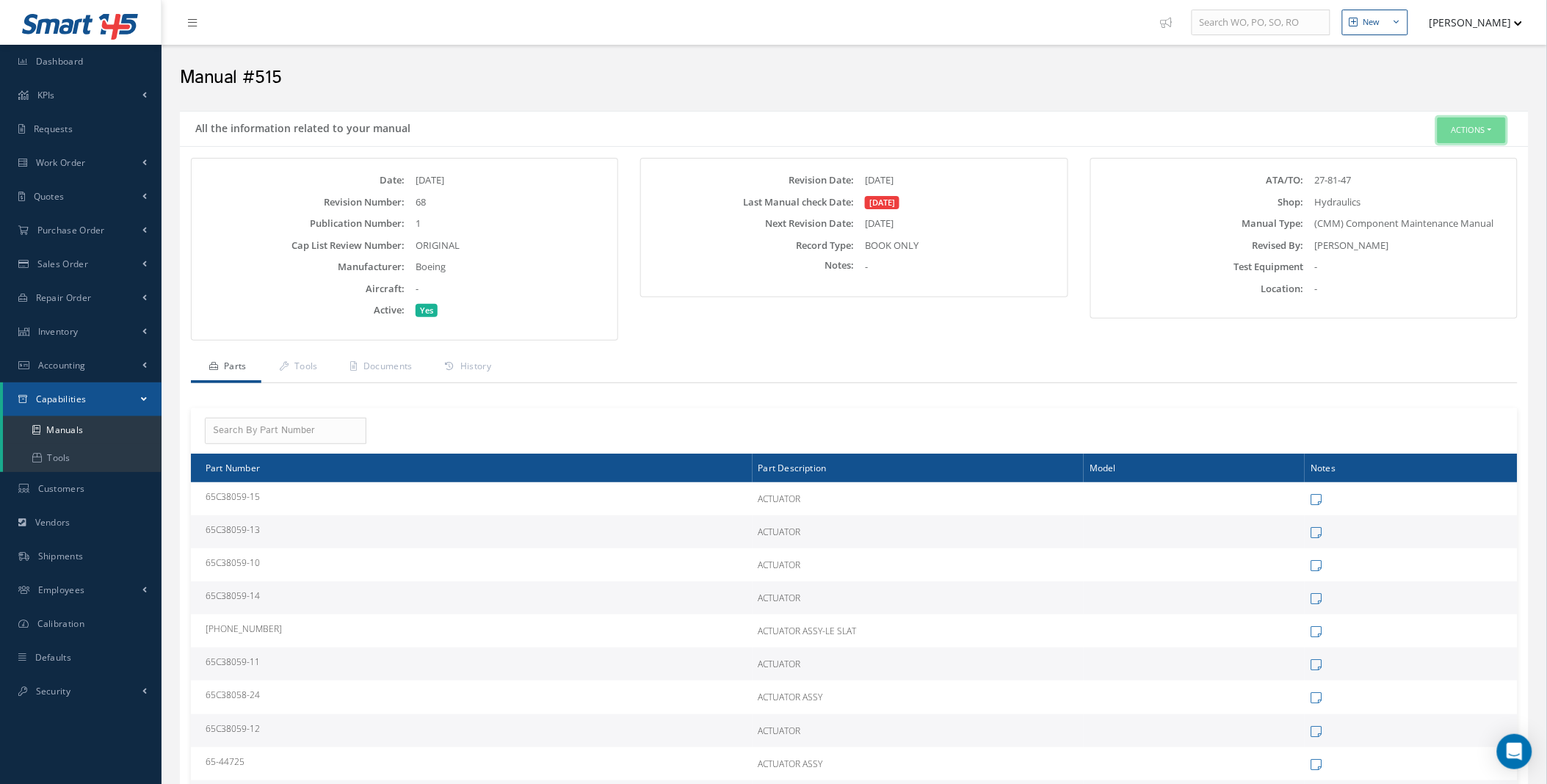
click at [1462, 131] on button "Actions" at bounding box center [1471, 130] width 68 height 26
click at [1432, 155] on link "Edit" at bounding box center [1447, 157] width 118 height 20
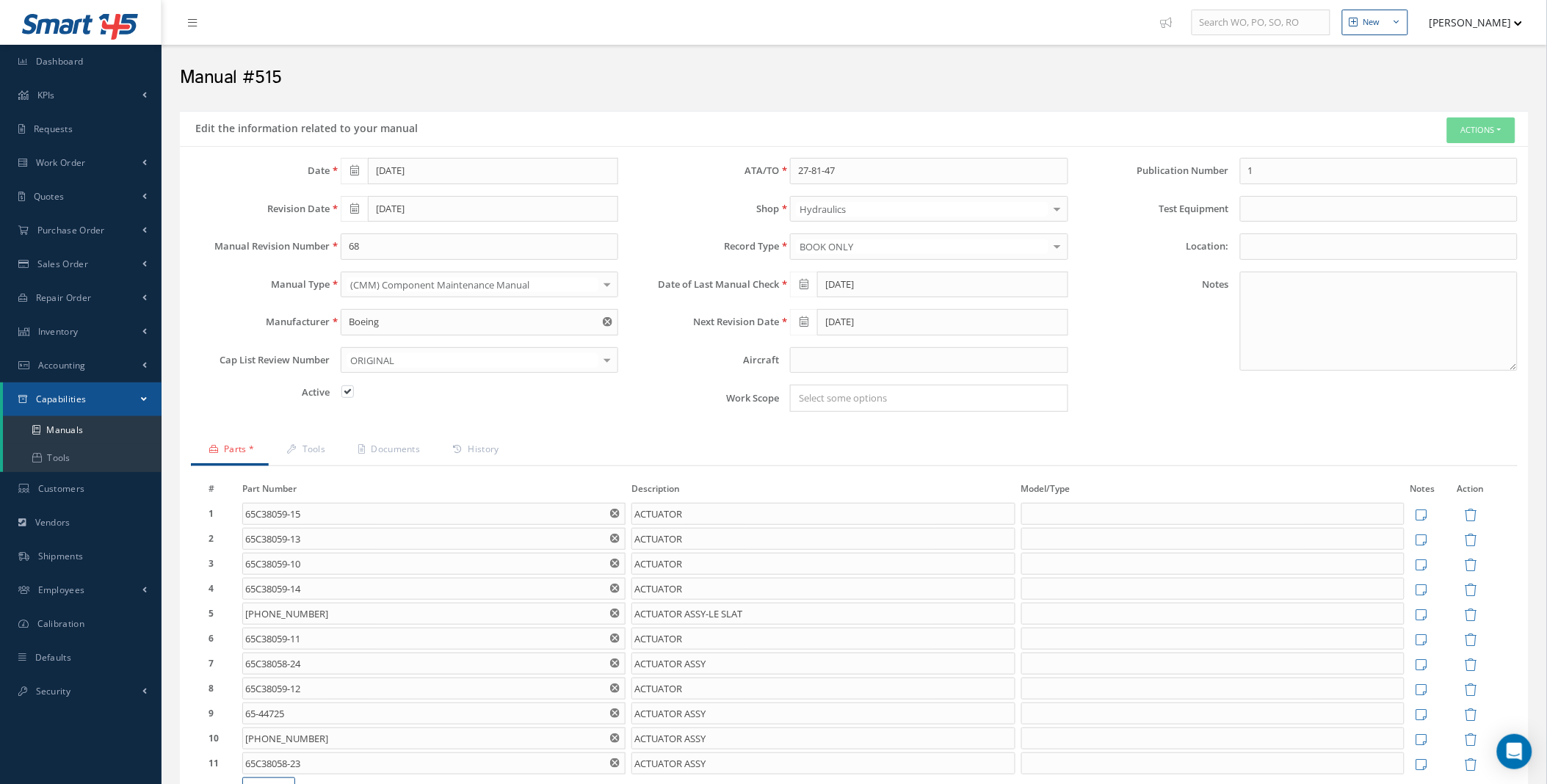
click at [803, 287] on icon at bounding box center [804, 284] width 9 height 10
click at [871, 492] on th "[DATE]" at bounding box center [867, 486] width 154 height 22
type input "[DATE]"
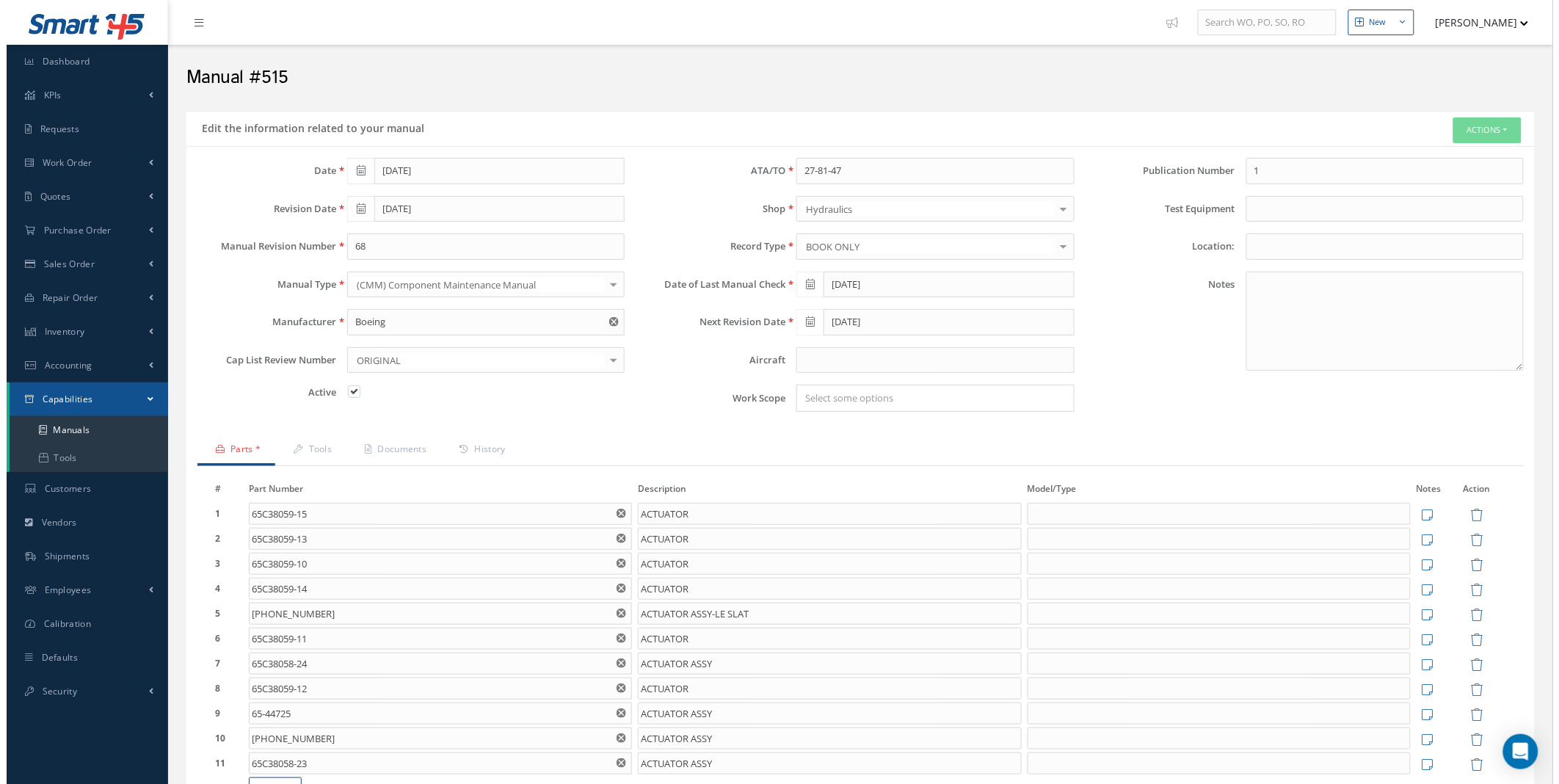
scroll to position [167, 0]
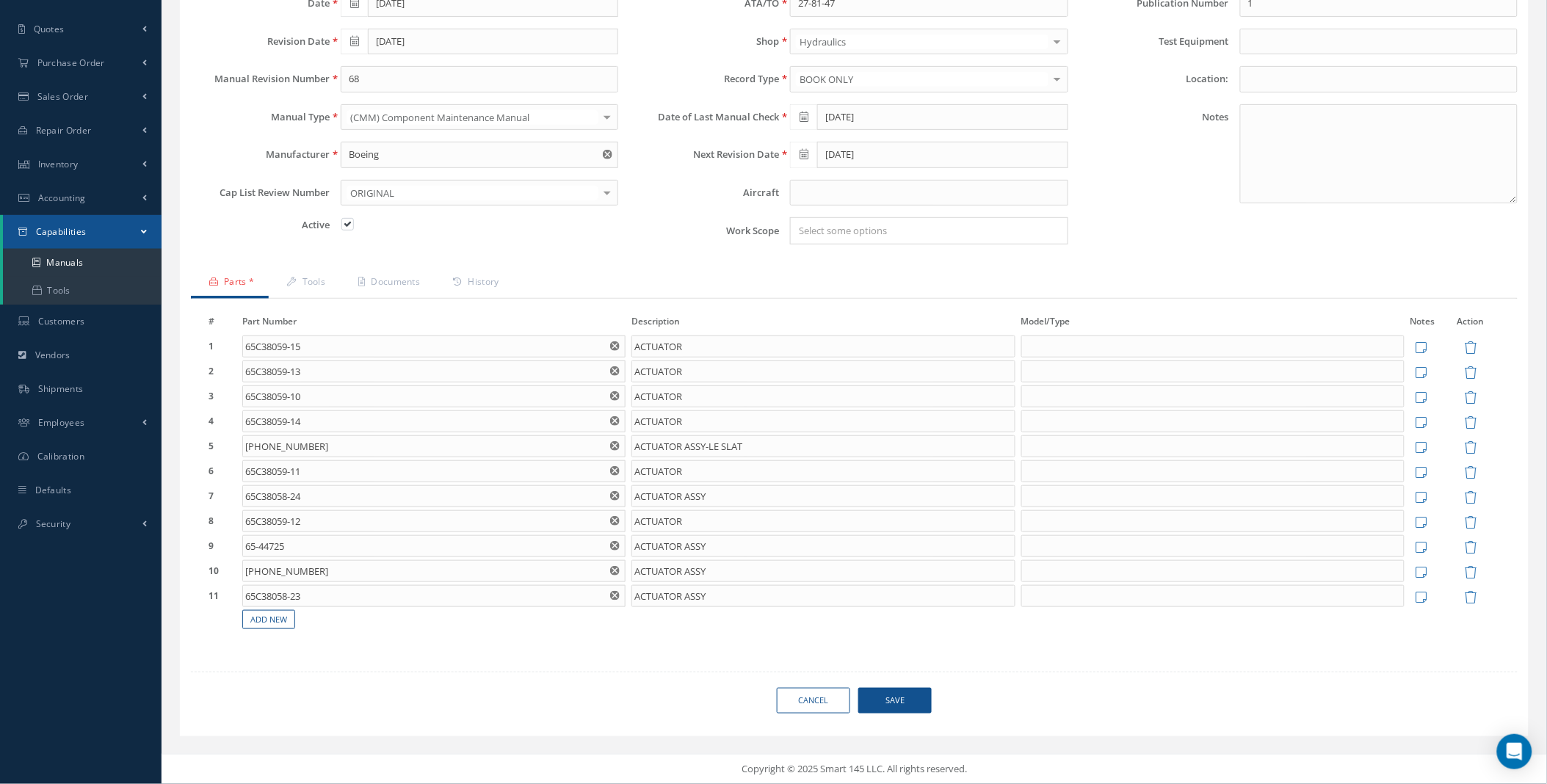
click at [899, 702] on span "Save" at bounding box center [894, 700] width 73 height 26
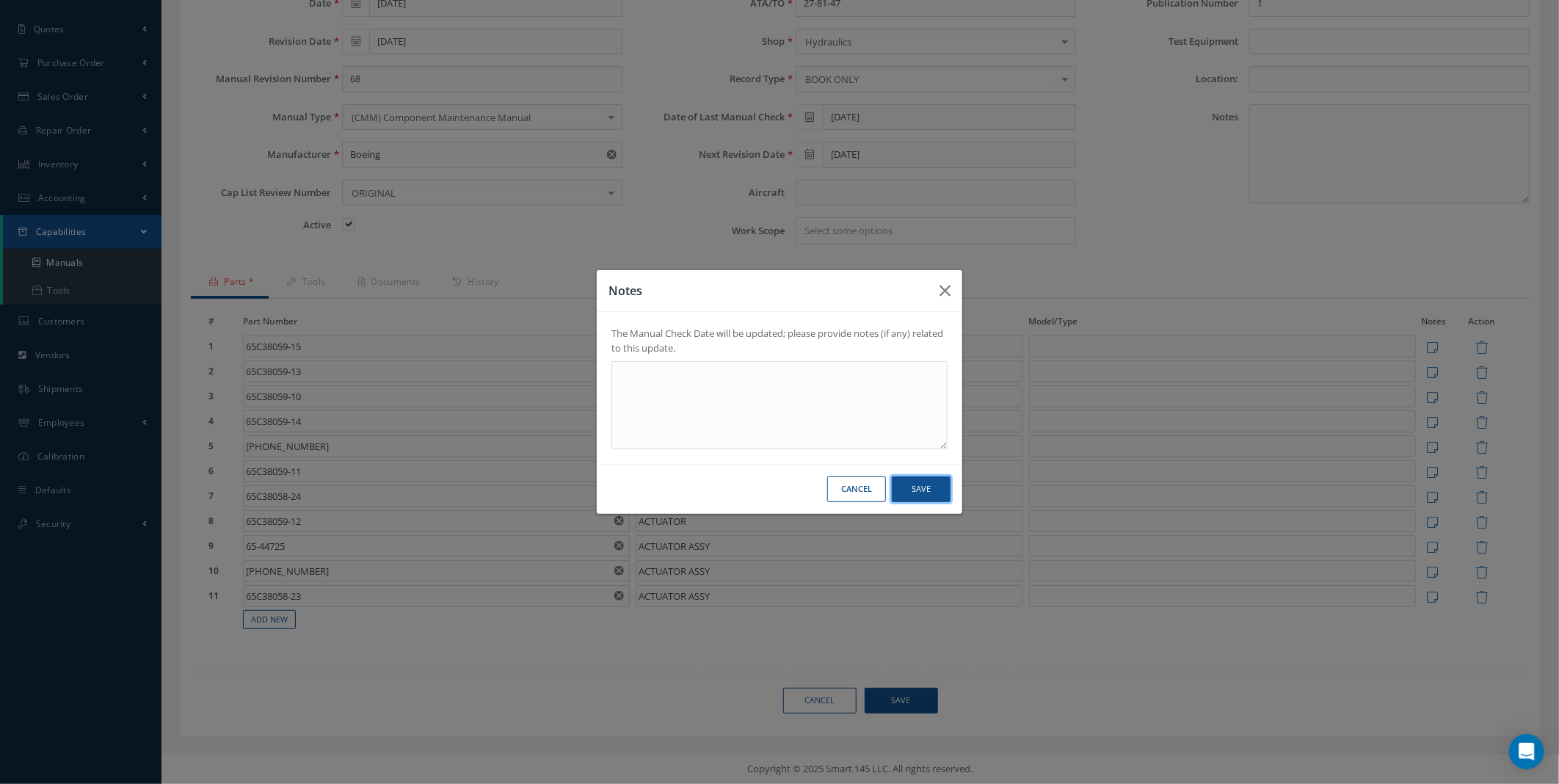
click at [911, 485] on button "Save" at bounding box center [921, 489] width 58 height 26
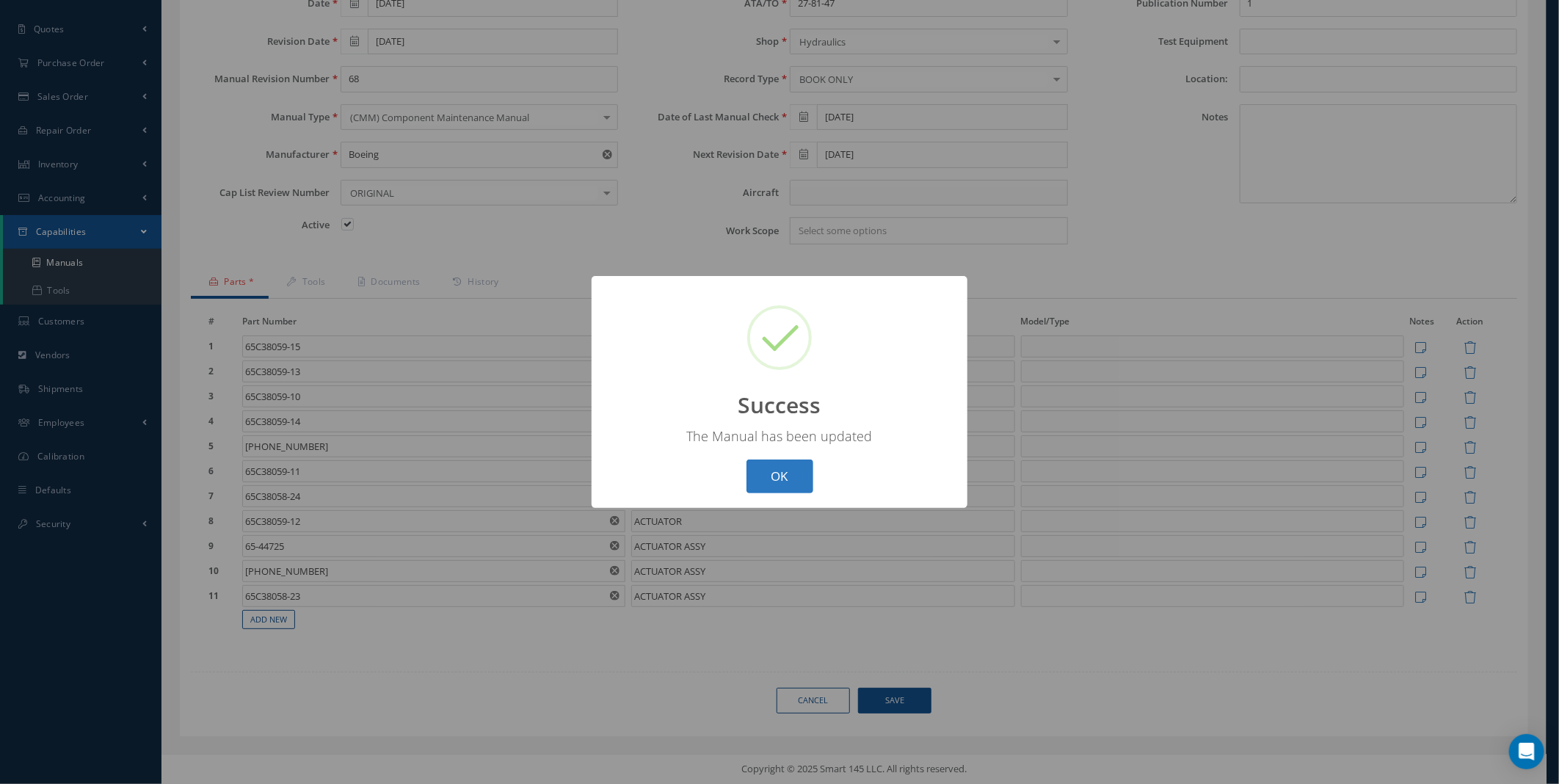
click at [794, 473] on button "OK" at bounding box center [779, 476] width 67 height 35
select select "25"
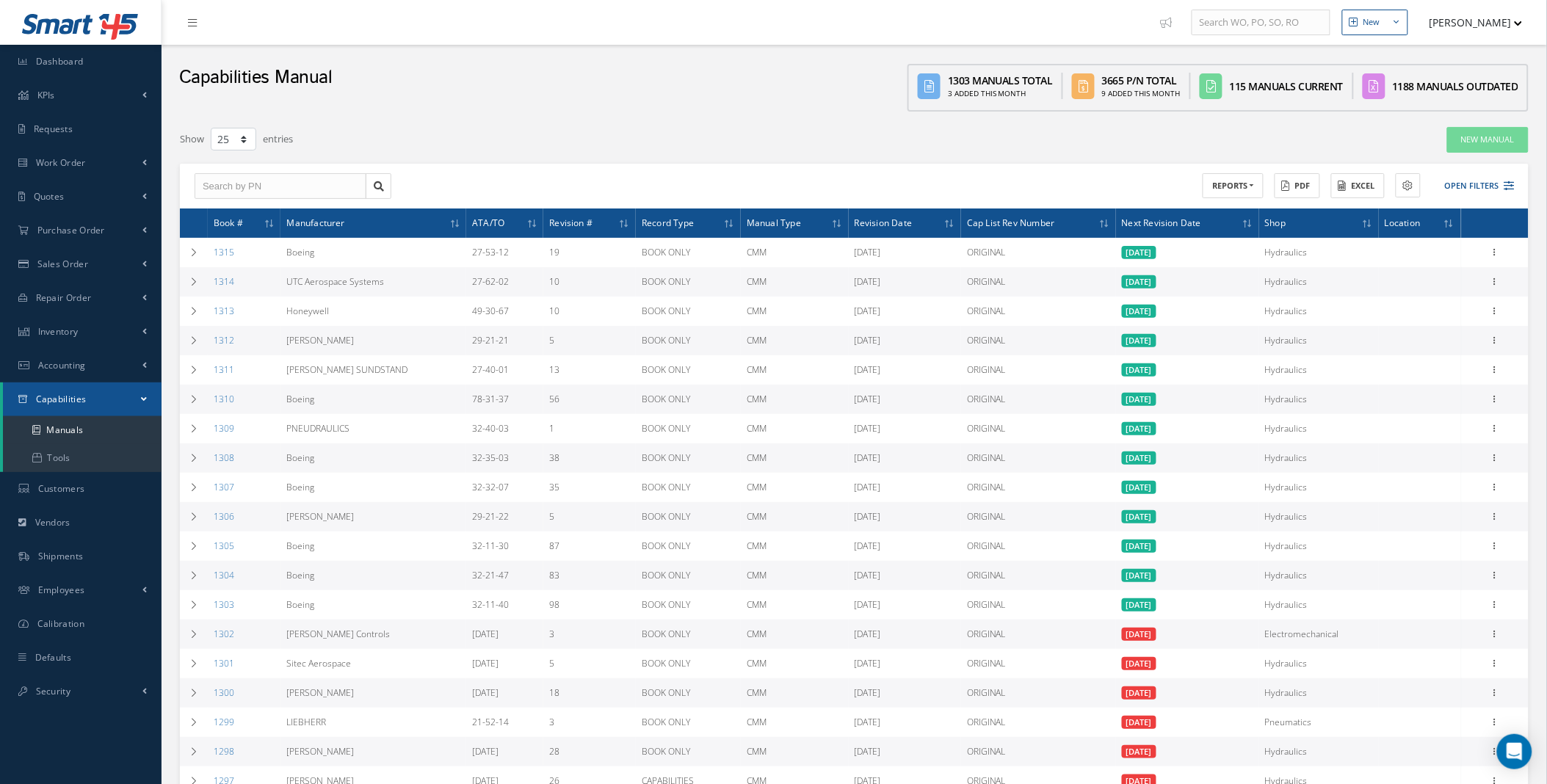
click at [1131, 155] on div "Show 10 25 50 100 entries New Manual ACTIONS Receive Payments Select Customer P…" at bounding box center [854, 590] width 1349 height 929
click at [276, 174] on input "text" at bounding box center [280, 187] width 172 height 26
type input "7319604"
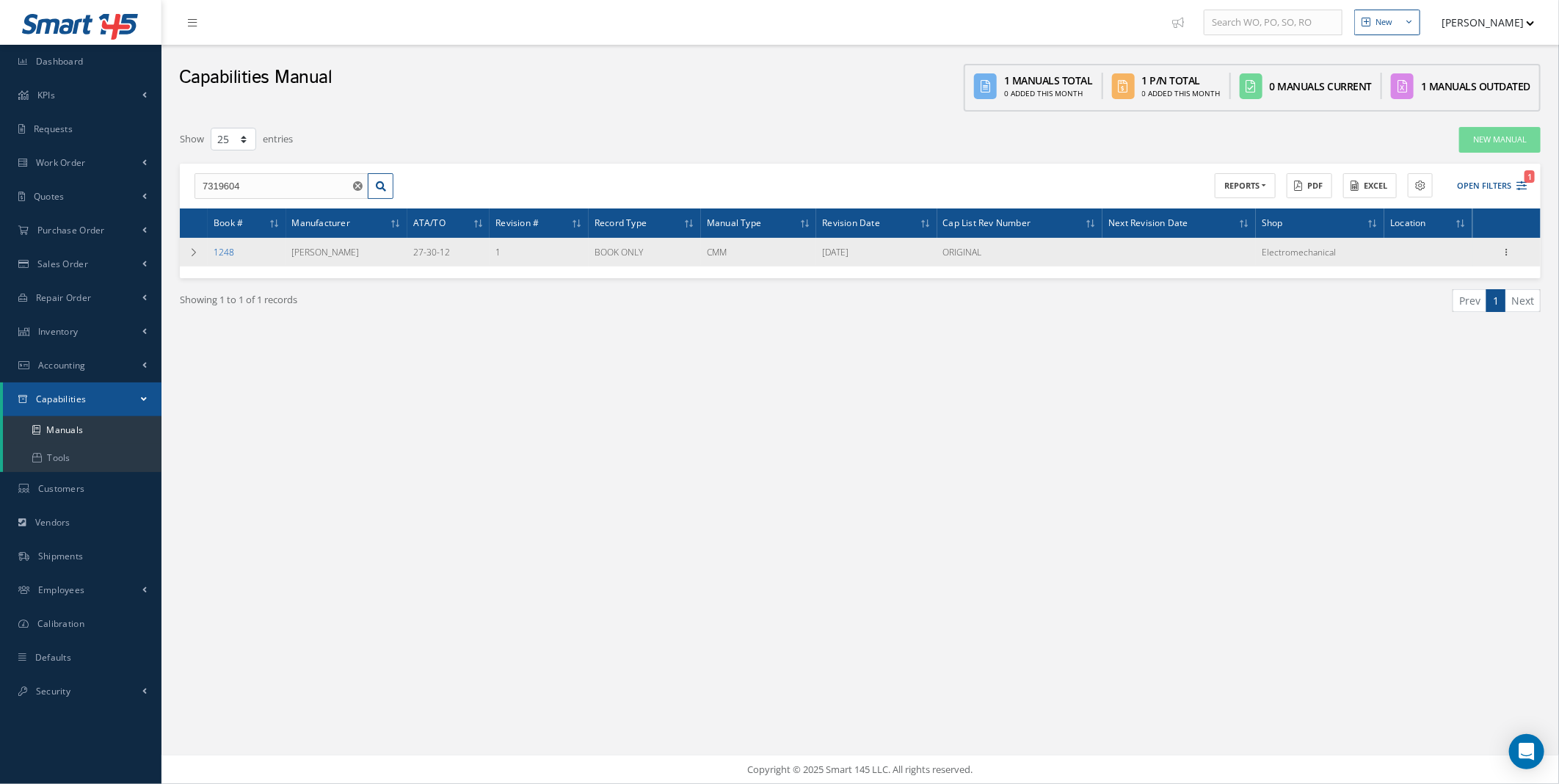
click at [225, 249] on link "1248" at bounding box center [224, 252] width 21 height 12
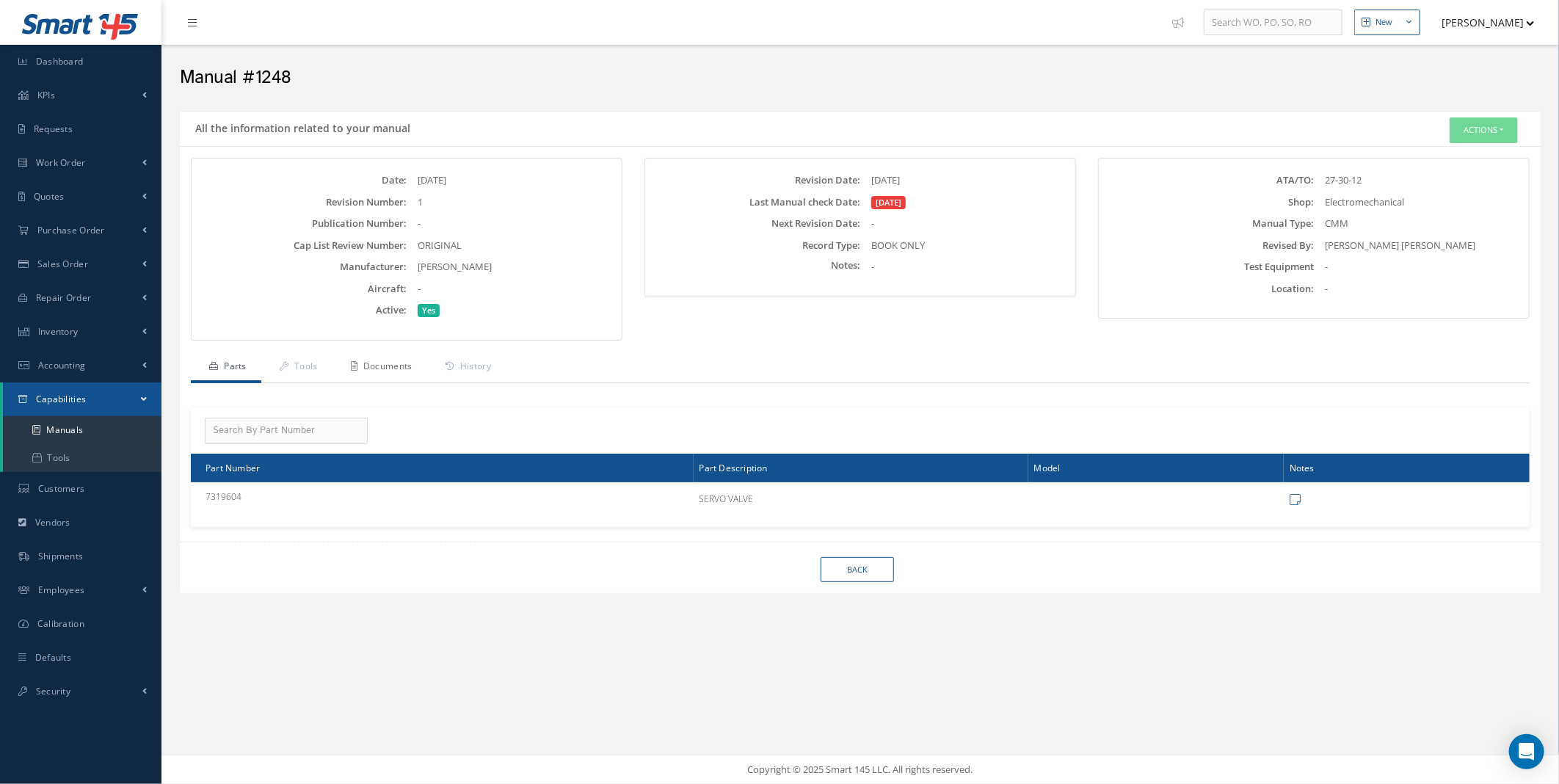
click at [395, 365] on link "Documents" at bounding box center [379, 367] width 95 height 30
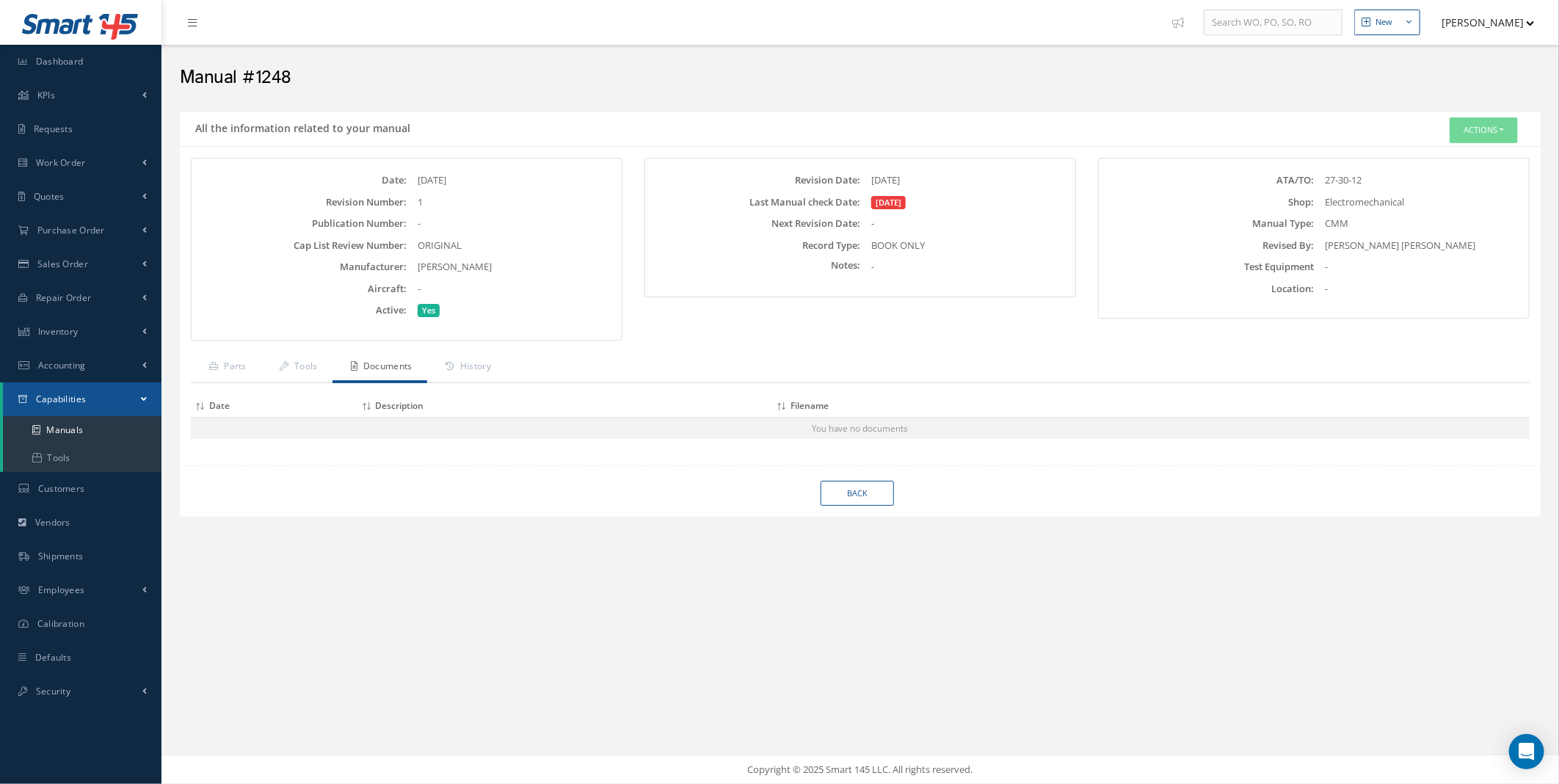
drag, startPoint x: 1086, startPoint y: 328, endPoint x: 981, endPoint y: 341, distance: 105.8
click at [1086, 328] on div "Revision Date: [DATE] Last Manual check Date: [DATE] Next Revision Date: - Reco…" at bounding box center [860, 249] width 453 height 183
click at [1486, 137] on button "Actions" at bounding box center [1483, 130] width 68 height 26
click at [1419, 160] on icon at bounding box center [1420, 157] width 10 height 8
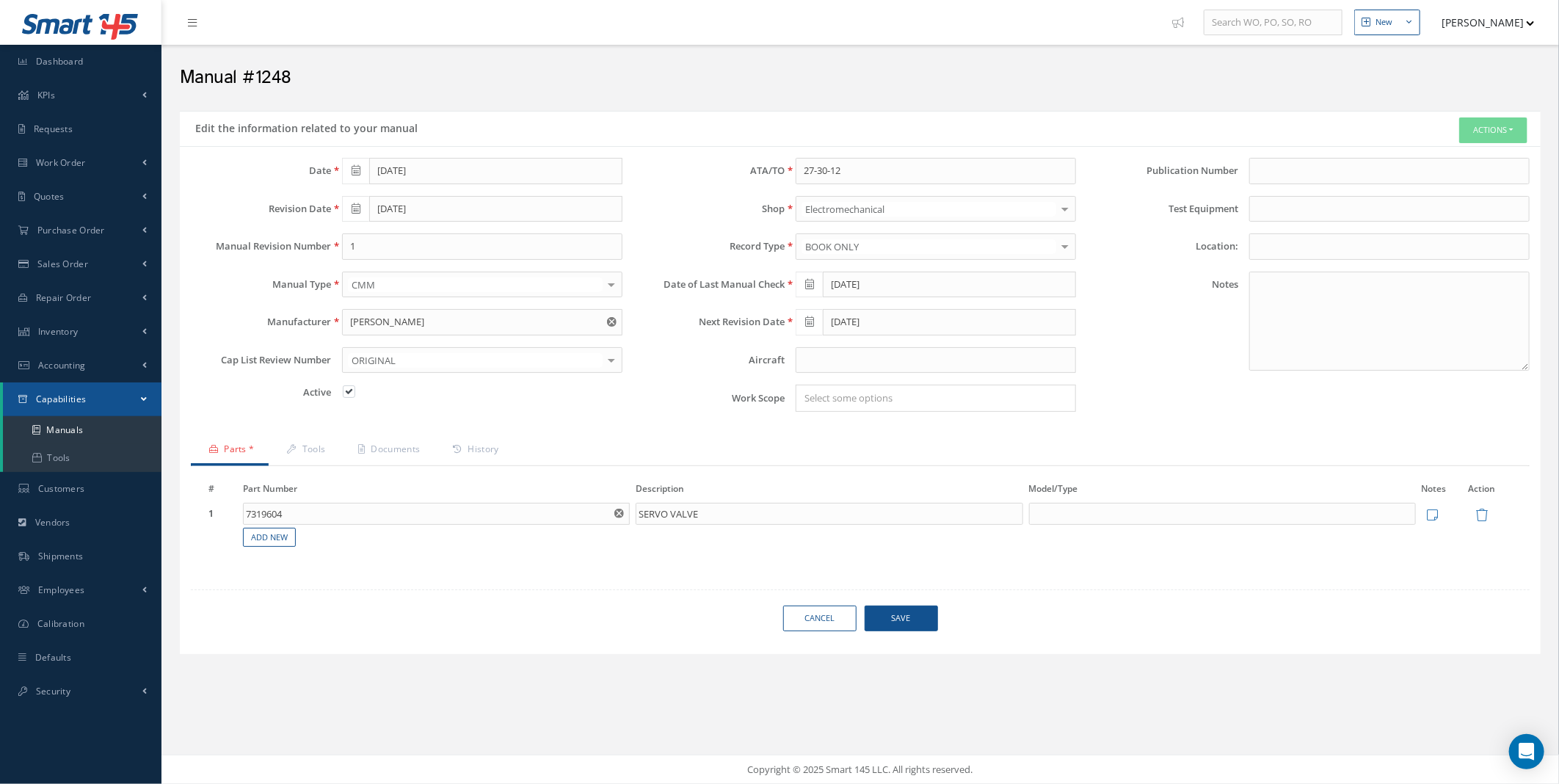
click at [812, 282] on icon at bounding box center [810, 284] width 9 height 10
click at [847, 479] on th "[DATE]" at bounding box center [867, 486] width 154 height 22
type input "[DATE]"
click at [400, 448] on link "Documents" at bounding box center [387, 450] width 95 height 30
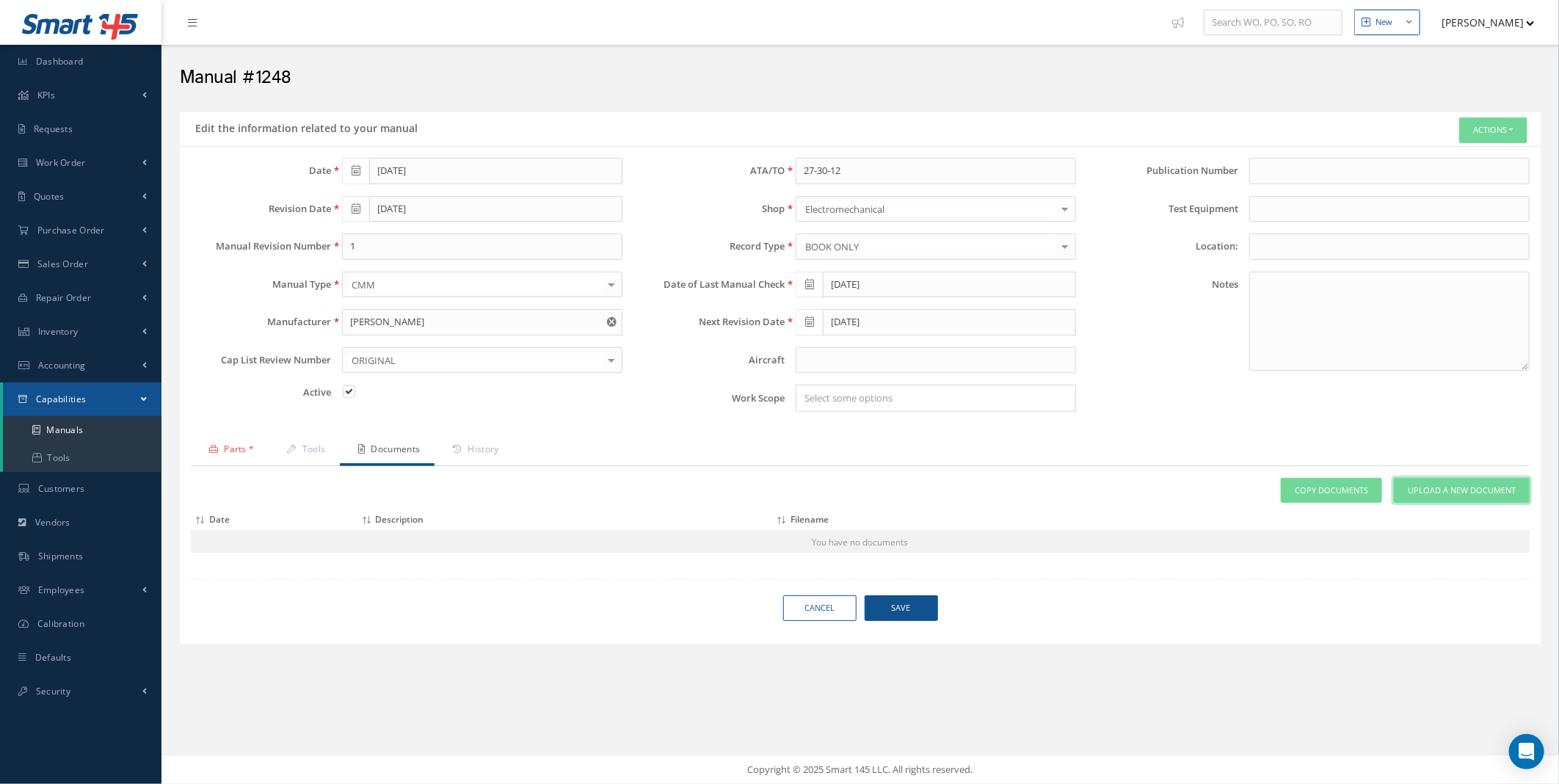
click at [1460, 494] on span "Upload a New Document" at bounding box center [1461, 490] width 108 height 12
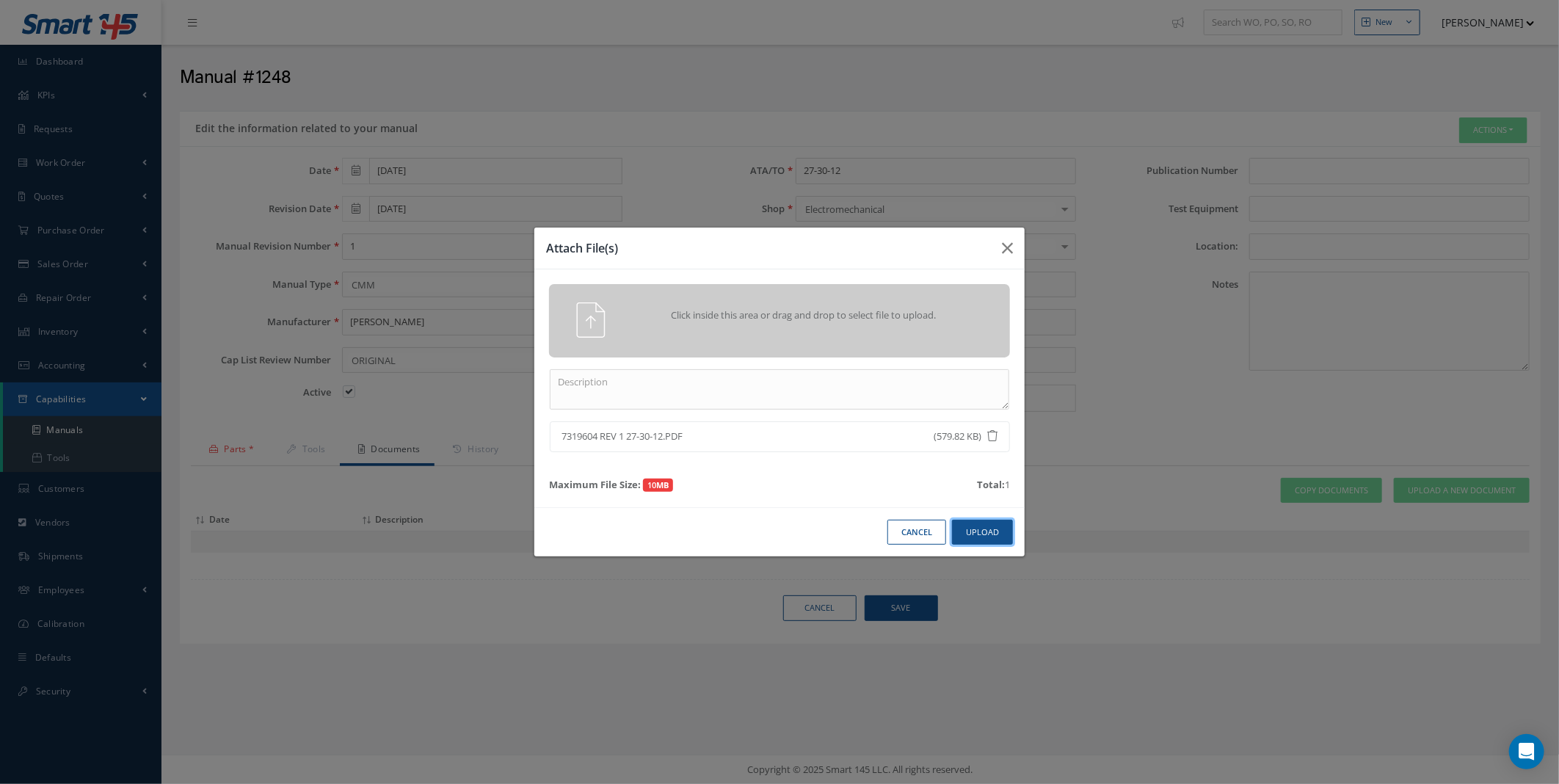
click at [1002, 544] on button "Upload" at bounding box center [982, 532] width 61 height 26
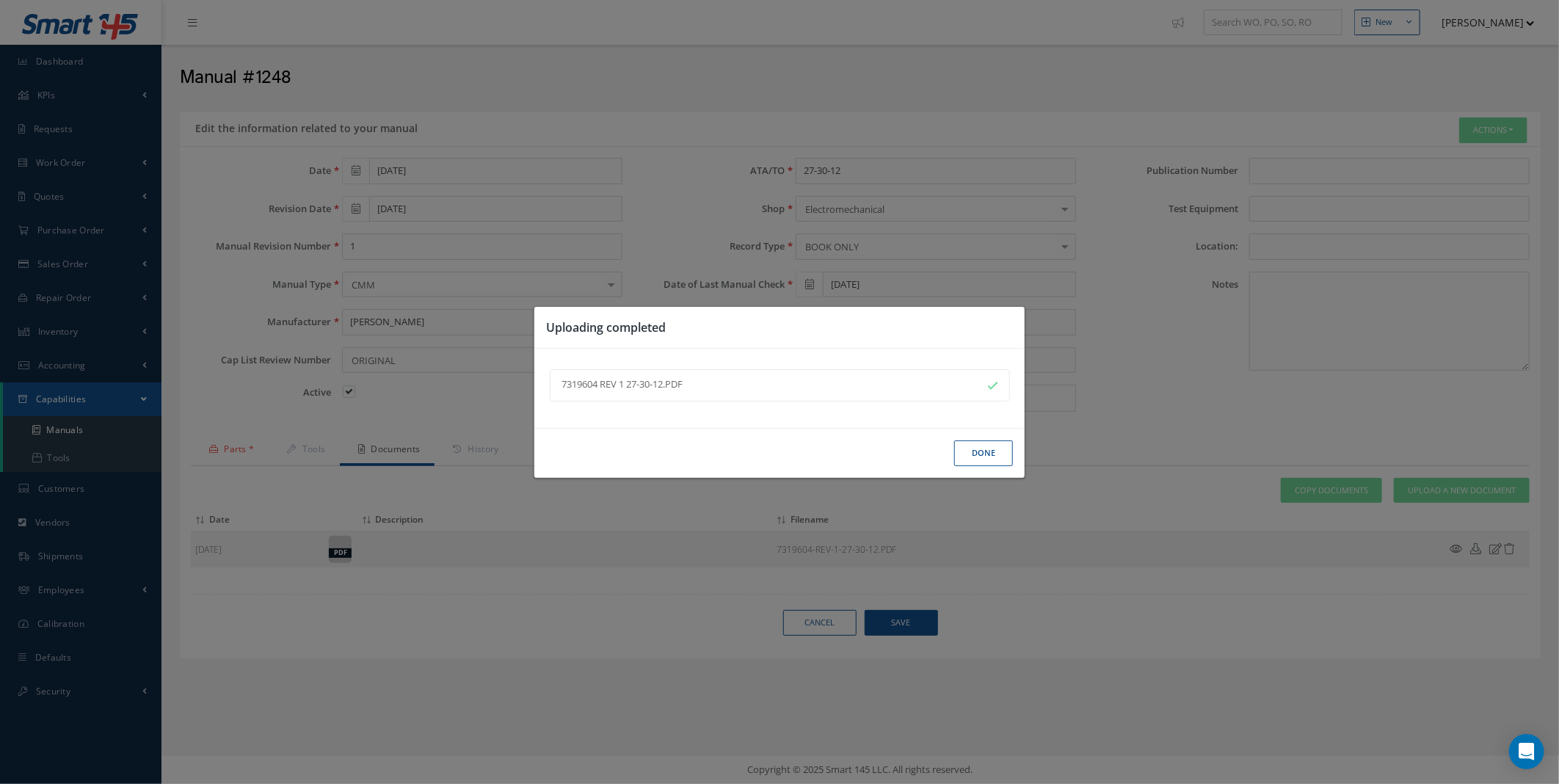
click at [0, 0] on div "Done" at bounding box center [0, 0] width 0 height 0
click at [989, 446] on button "Done" at bounding box center [983, 452] width 58 height 26
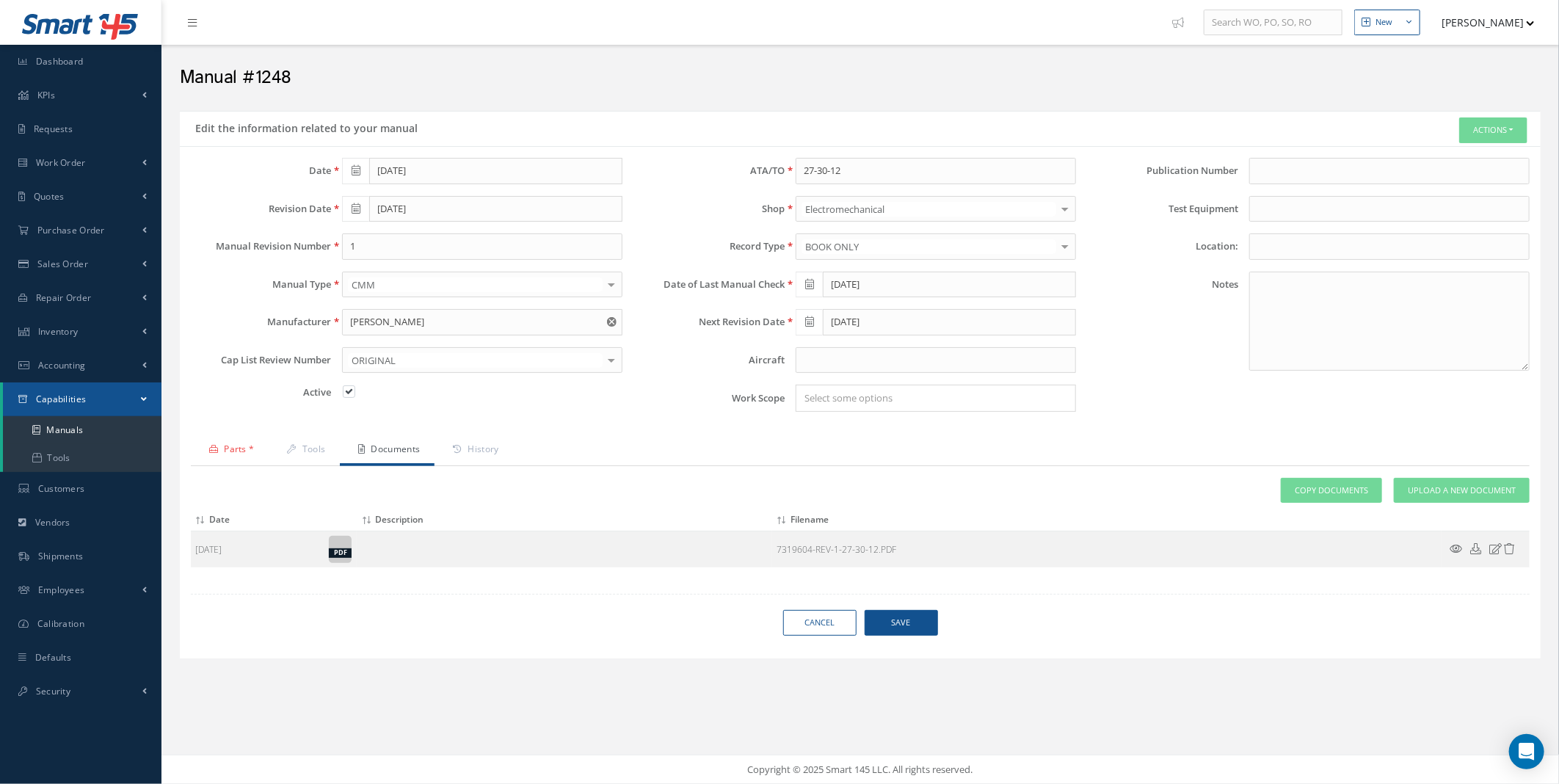
click at [910, 625] on span "Save" at bounding box center [901, 622] width 73 height 26
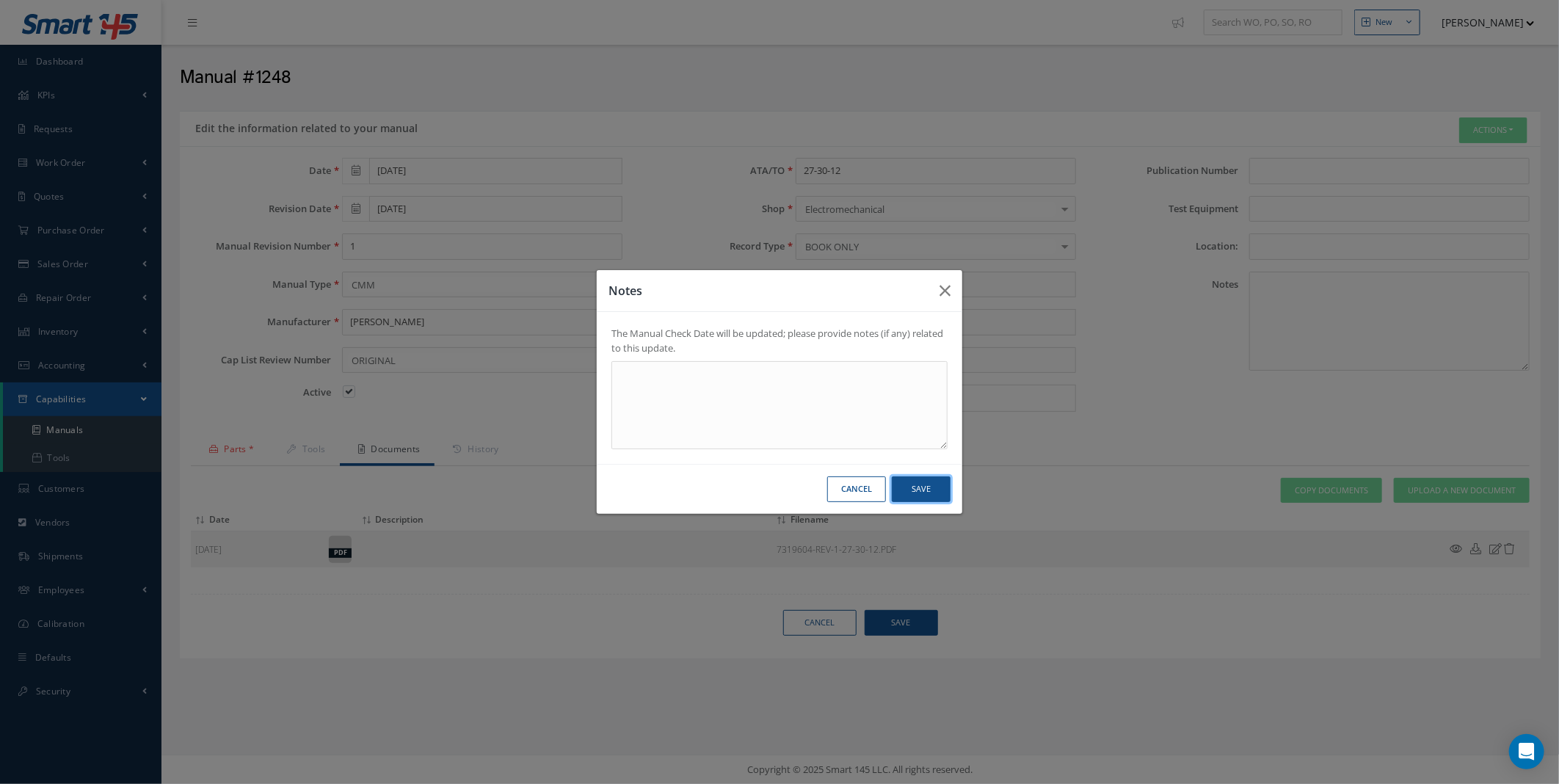
click at [943, 482] on button "Save" at bounding box center [921, 489] width 58 height 26
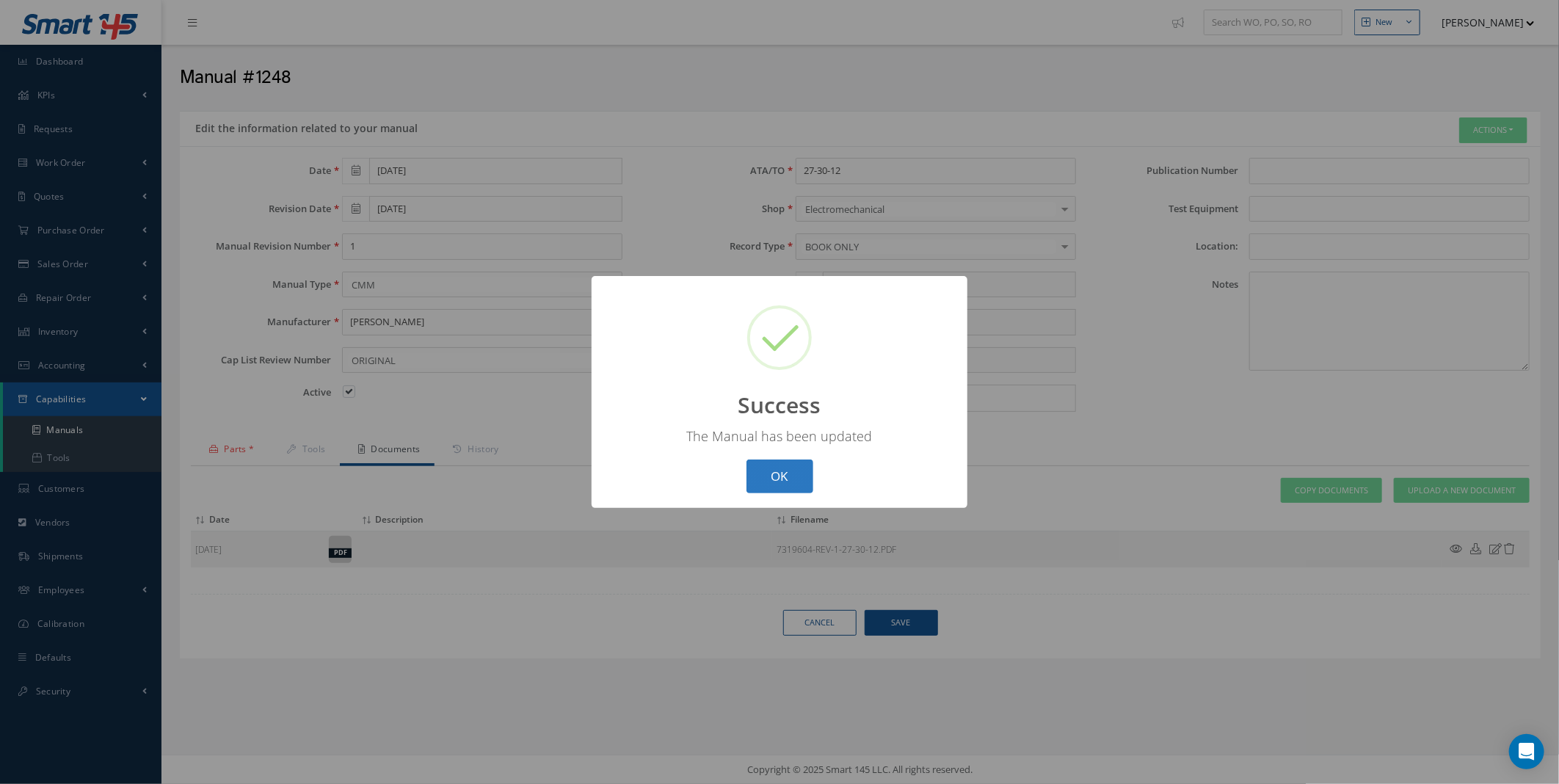
click at [790, 462] on button "OK" at bounding box center [779, 476] width 67 height 35
select select "25"
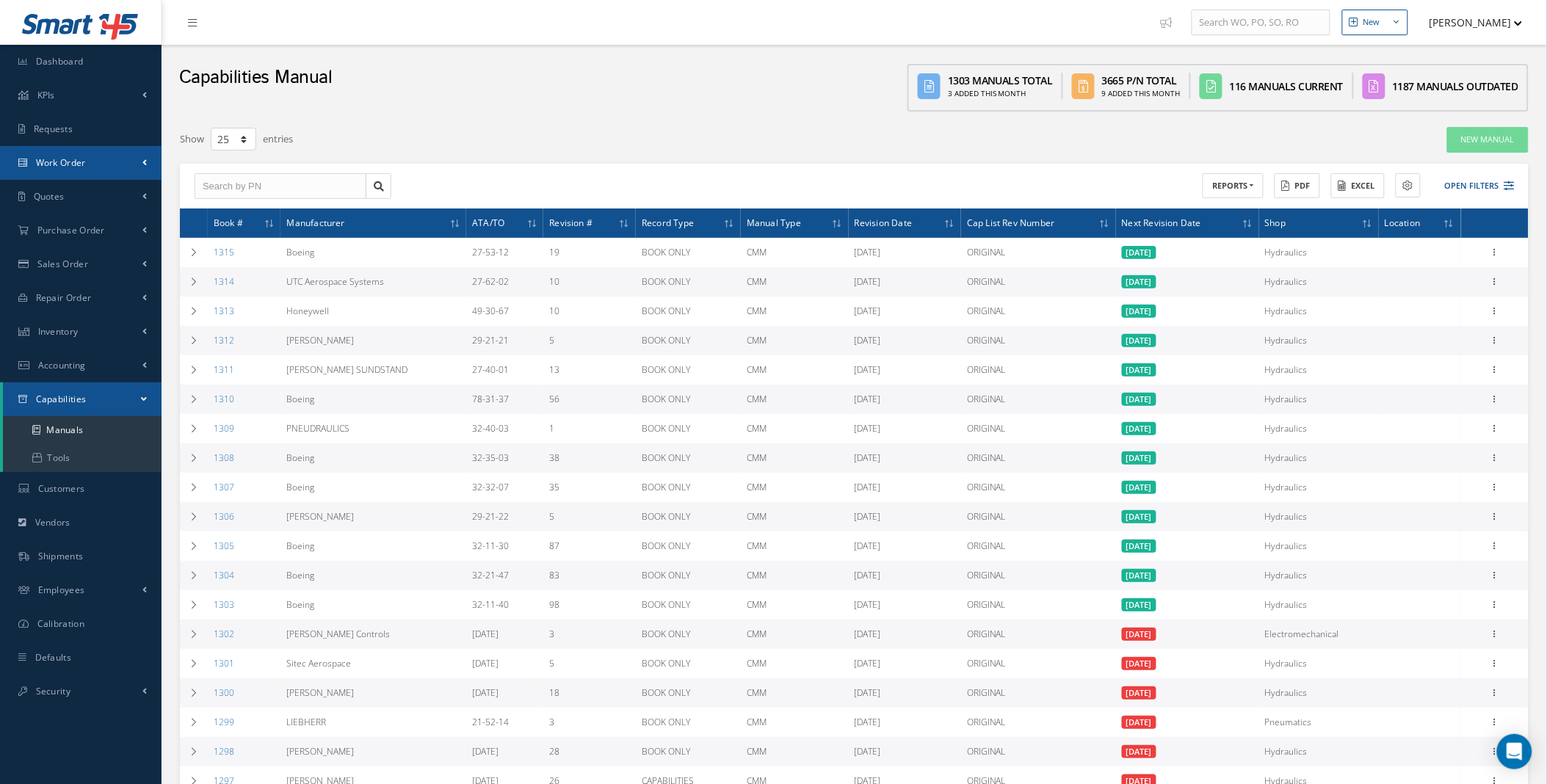
click at [126, 164] on link "Work Order" at bounding box center [81, 163] width 161 height 34
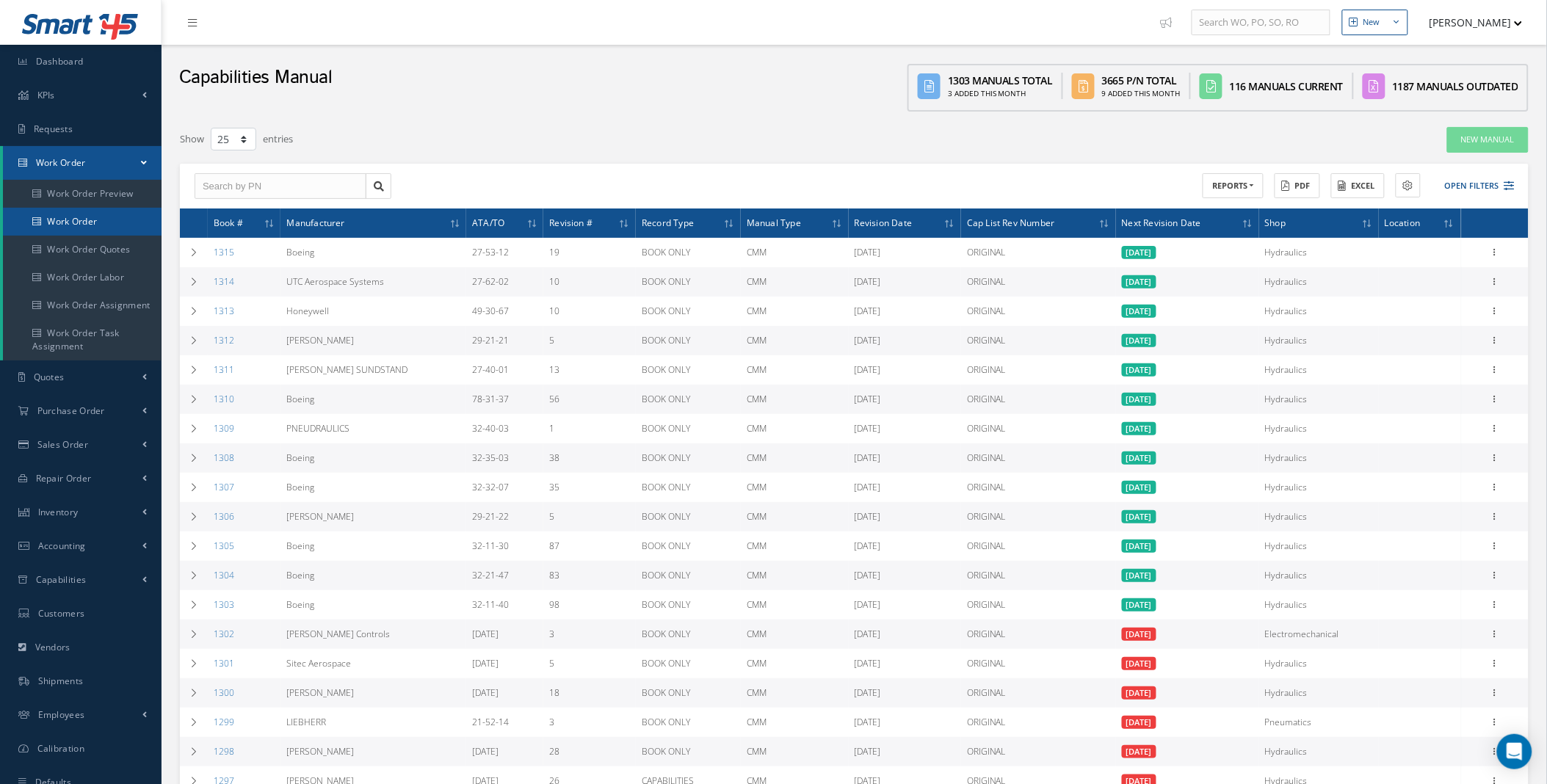
click at [42, 220] on link "Work Order" at bounding box center [82, 221] width 159 height 28
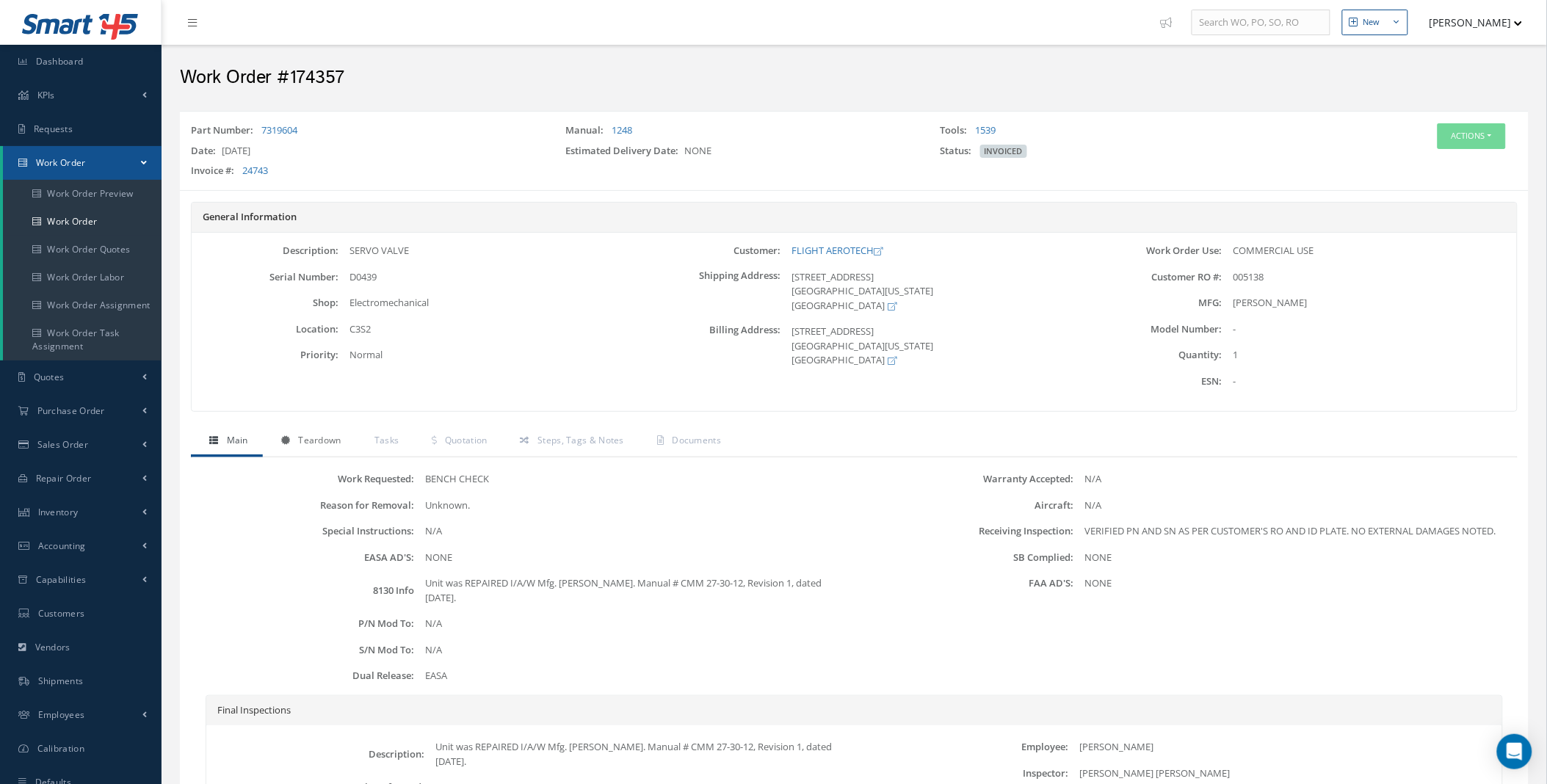
click at [326, 445] on span "Teardown" at bounding box center [319, 439] width 43 height 12
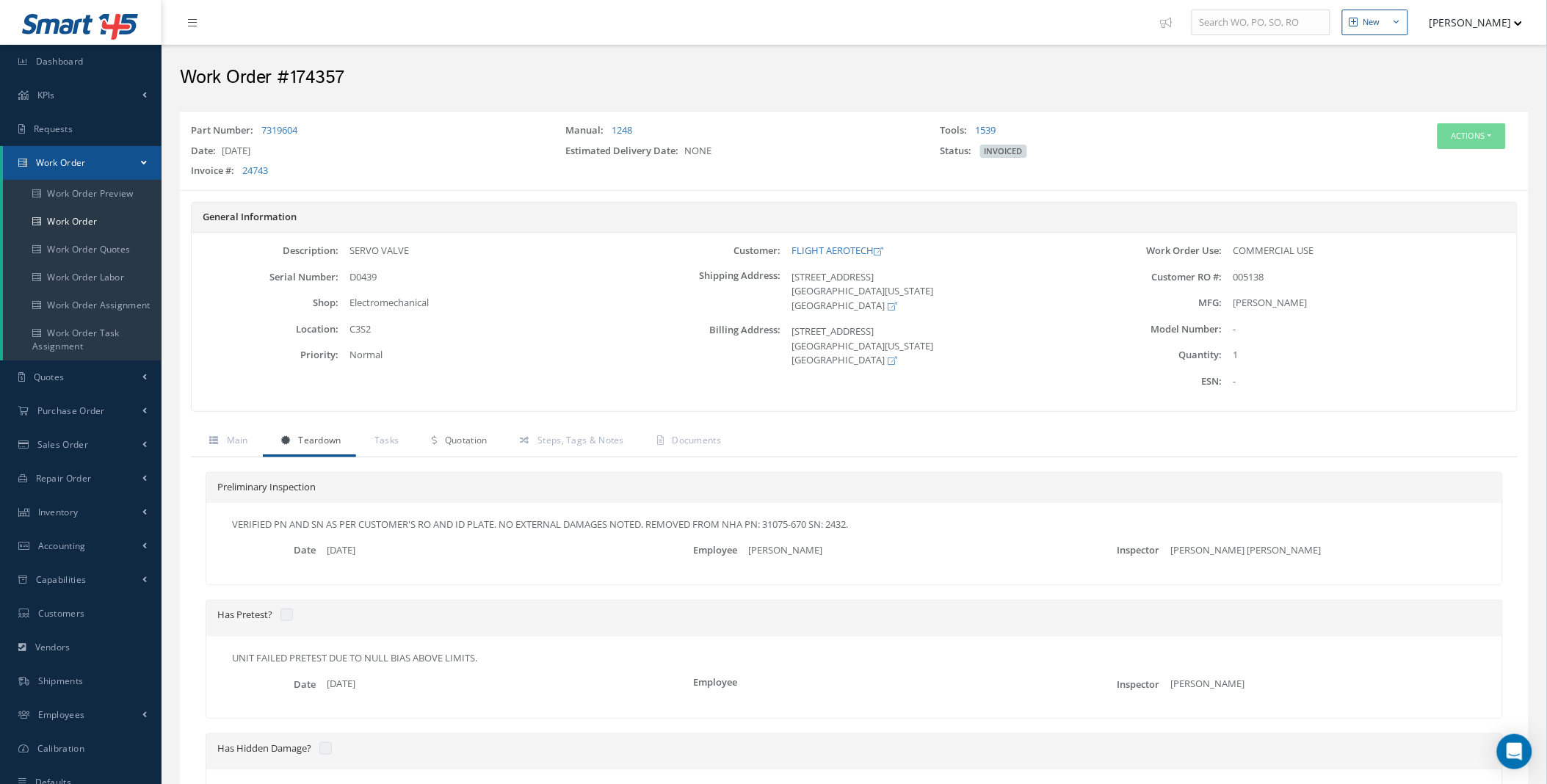
click at [478, 443] on span "Quotation" at bounding box center [467, 439] width 43 height 12
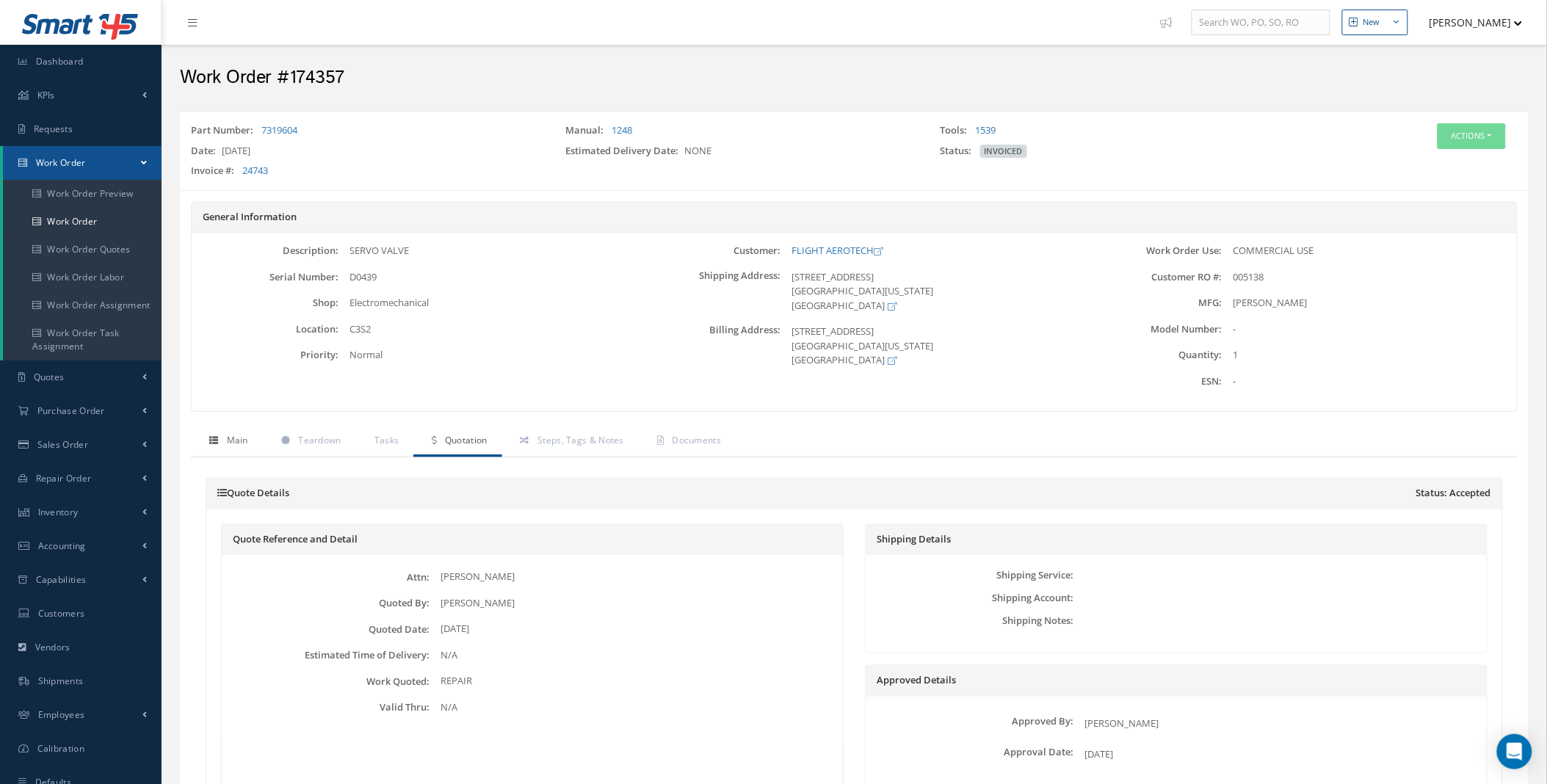
click at [219, 444] on link "Main" at bounding box center [226, 441] width 72 height 30
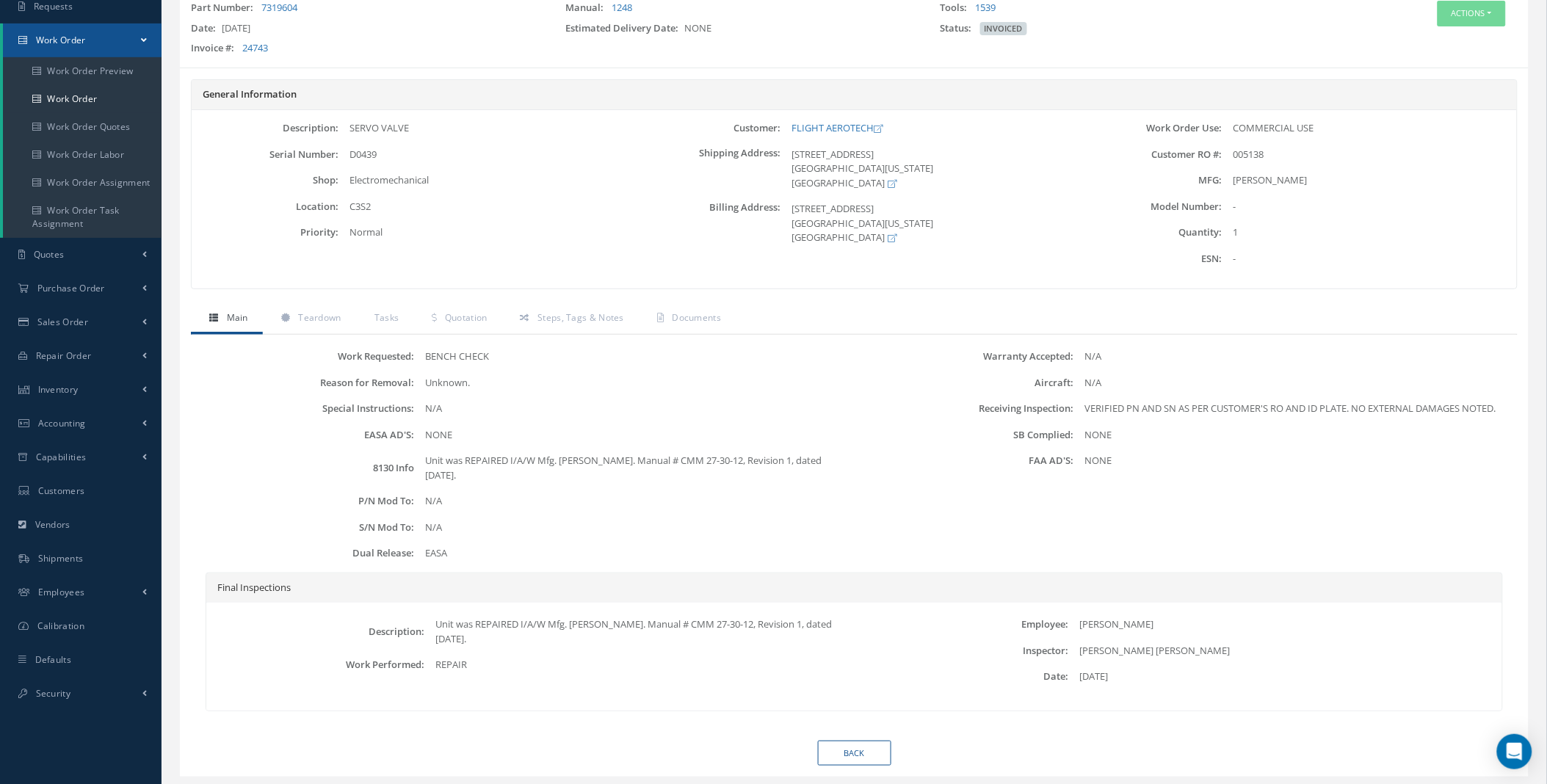
scroll to position [162, 0]
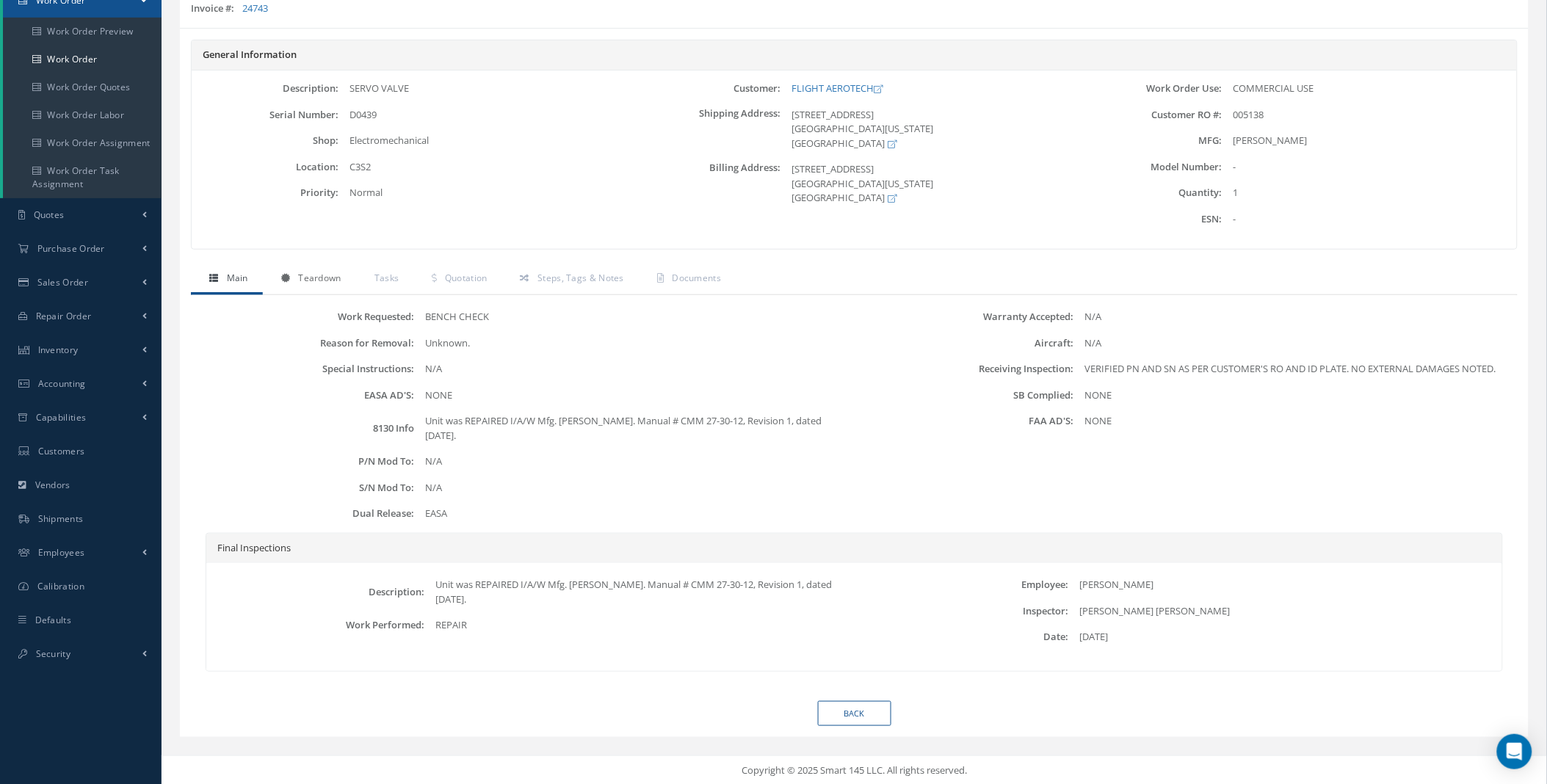
click at [323, 276] on span "Teardown" at bounding box center [319, 277] width 43 height 12
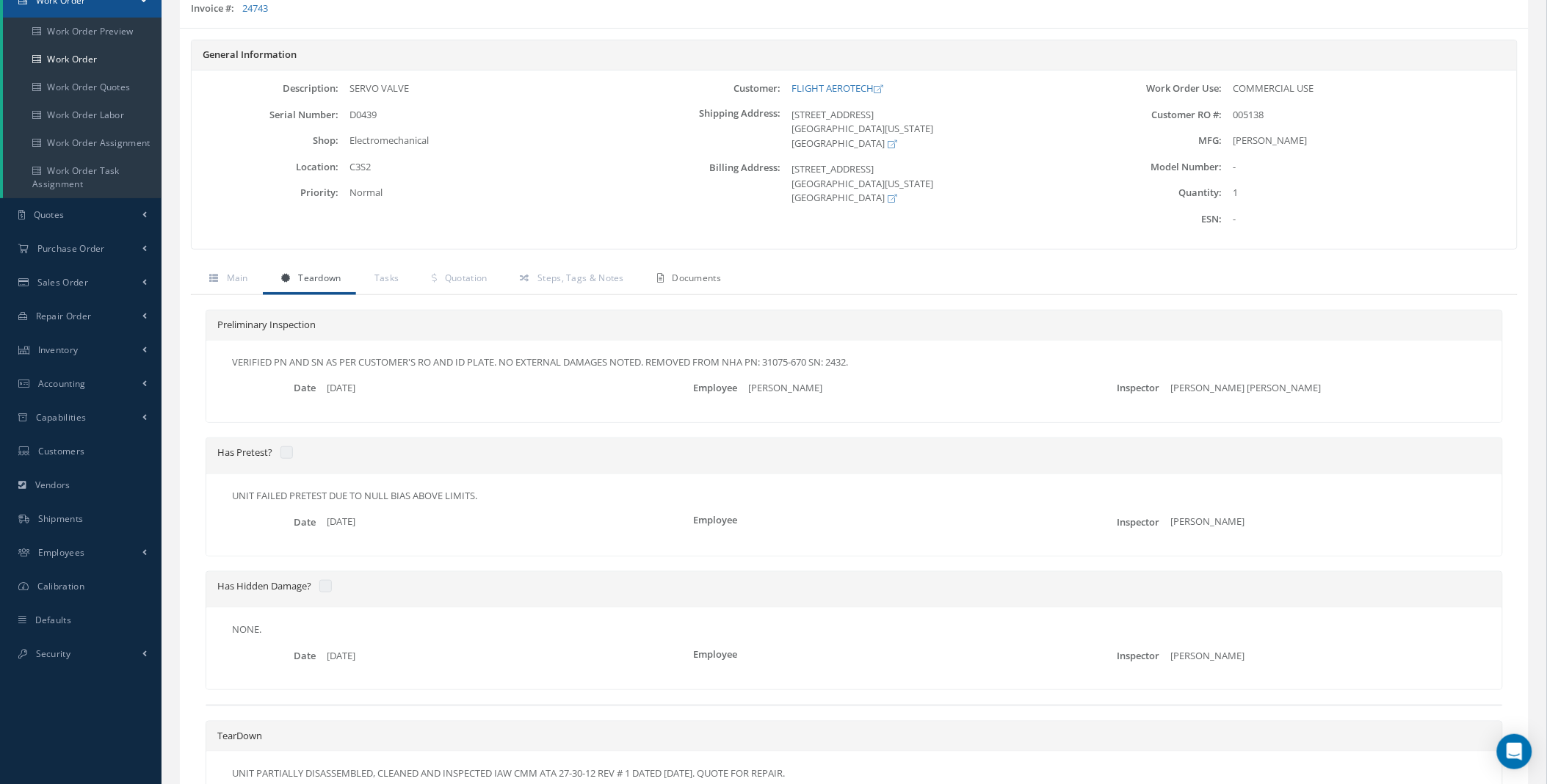
scroll to position [0, 0]
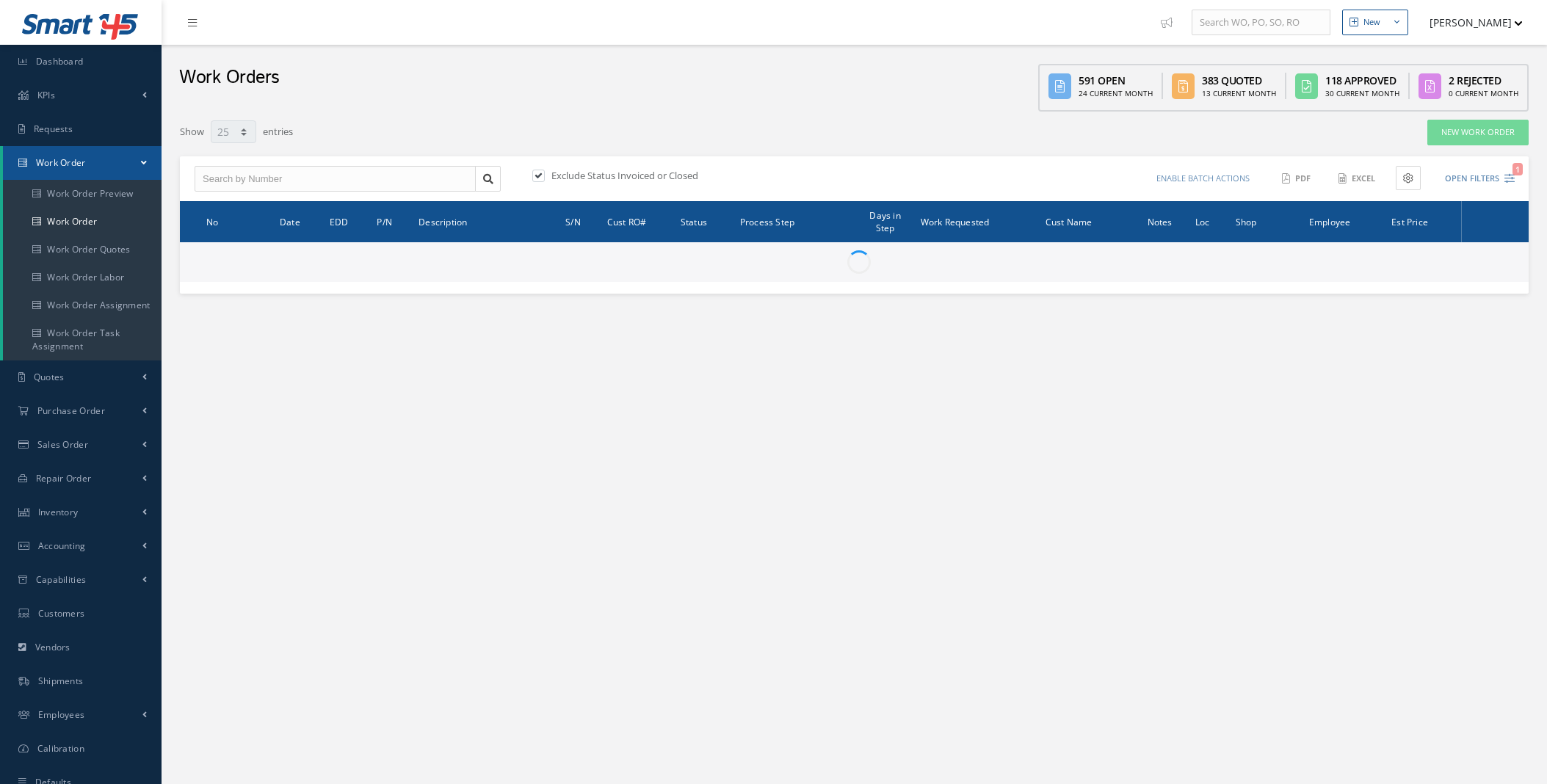
select select "25"
type input "All Work Request"
type input "All Work Performed"
type input "All Status"
type input "WO Part Status"
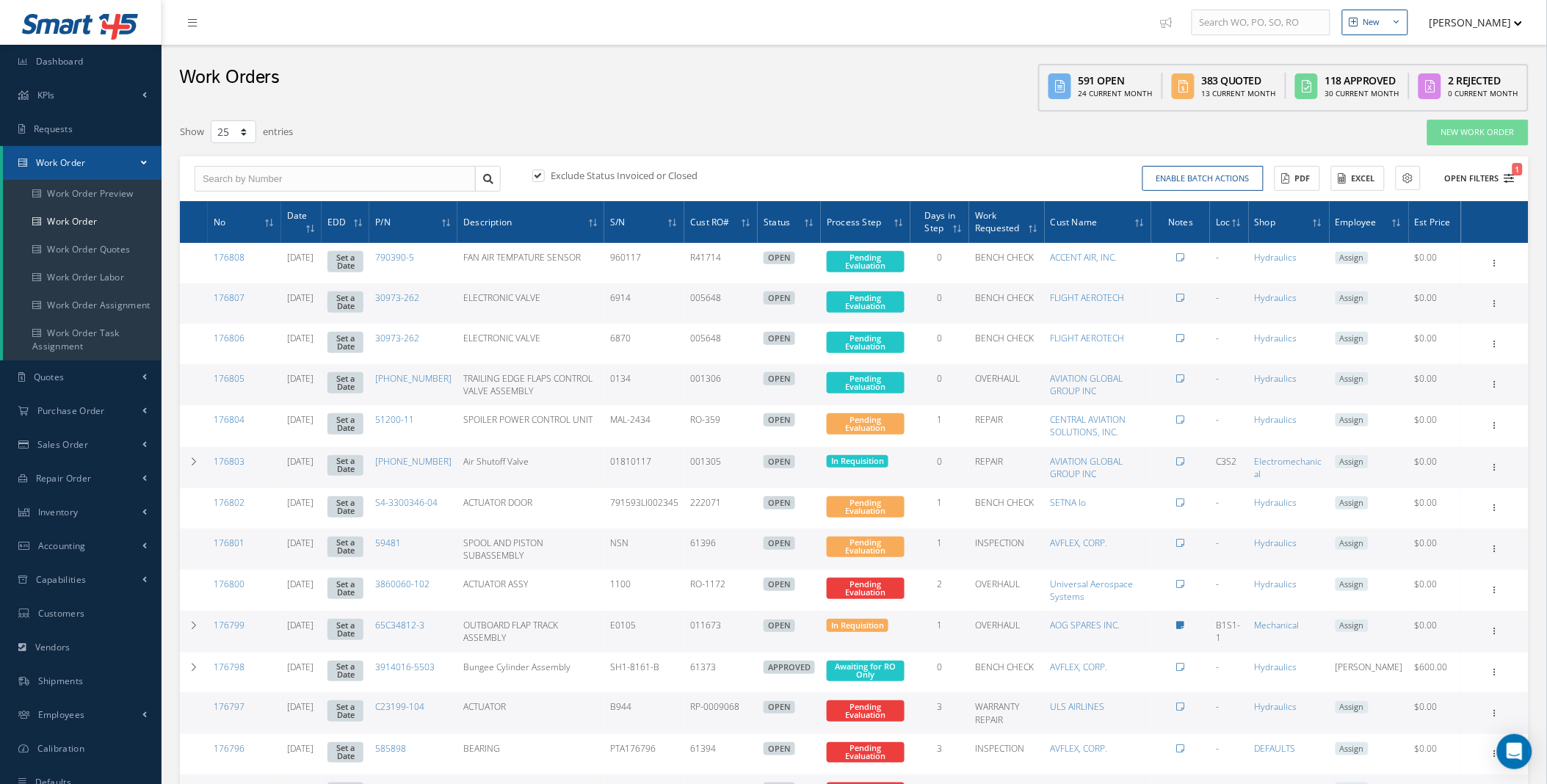
click at [1498, 172] on button "Open Filters 1" at bounding box center [1473, 179] width 83 height 24
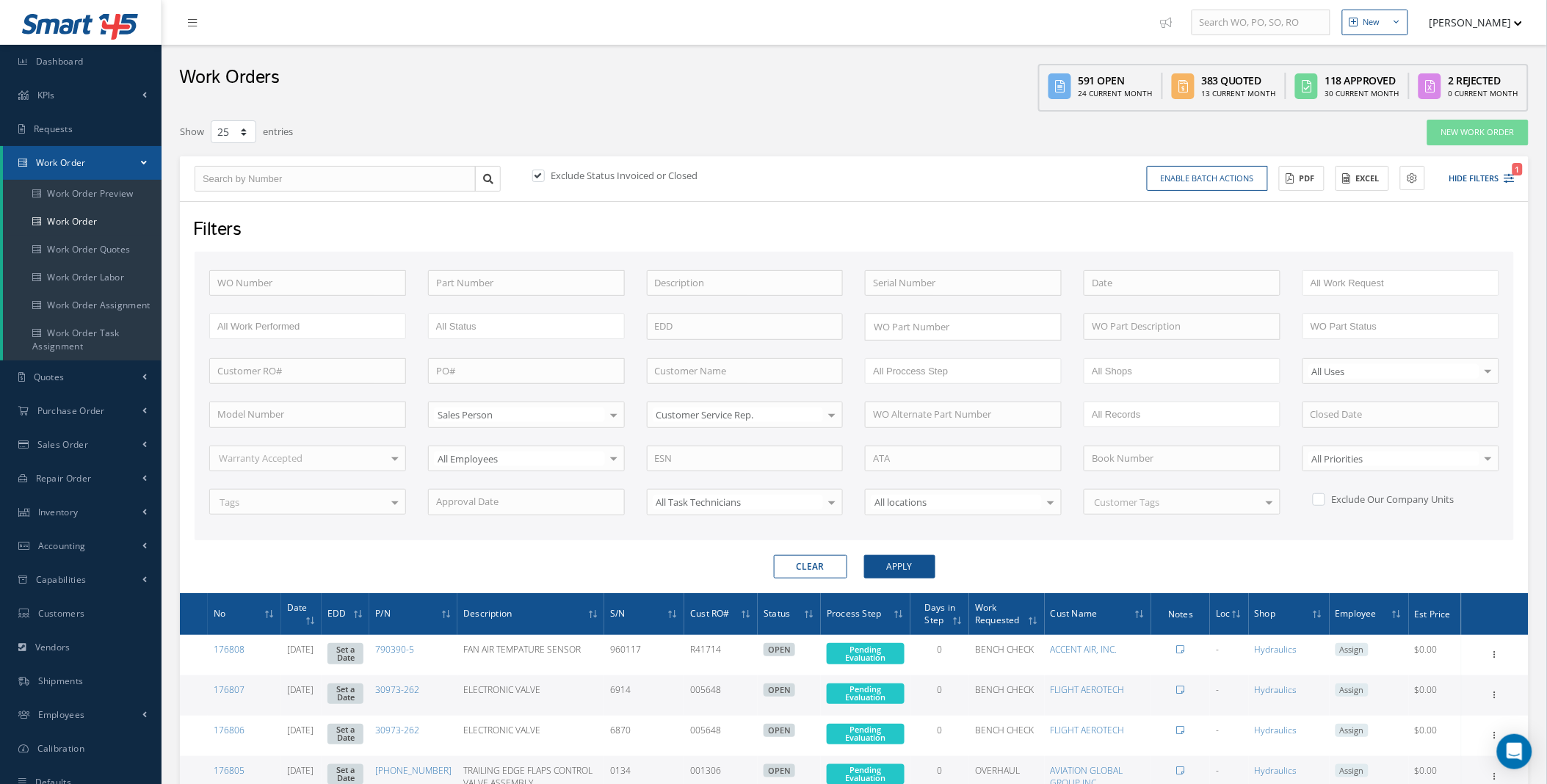
click at [651, 176] on label "Exclude Status Invoiced or Closed" at bounding box center [623, 175] width 151 height 13
click at [541, 176] on input "checkbox" at bounding box center [537, 177] width 10 height 10
checkbox input "false"
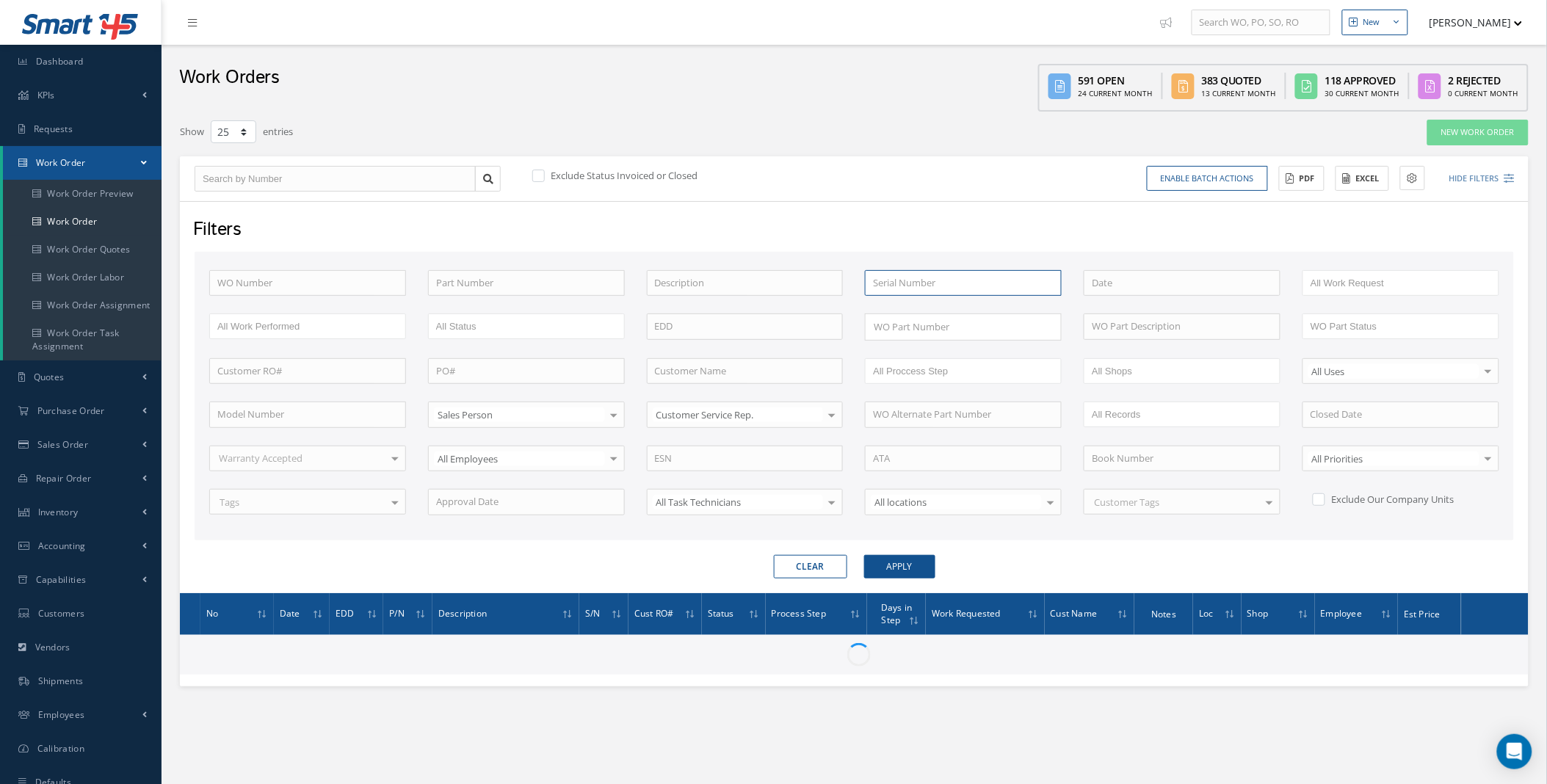
click at [934, 290] on input "text" at bounding box center [963, 283] width 197 height 26
type input "2432"
click at [864, 554] on button "Apply" at bounding box center [899, 566] width 72 height 24
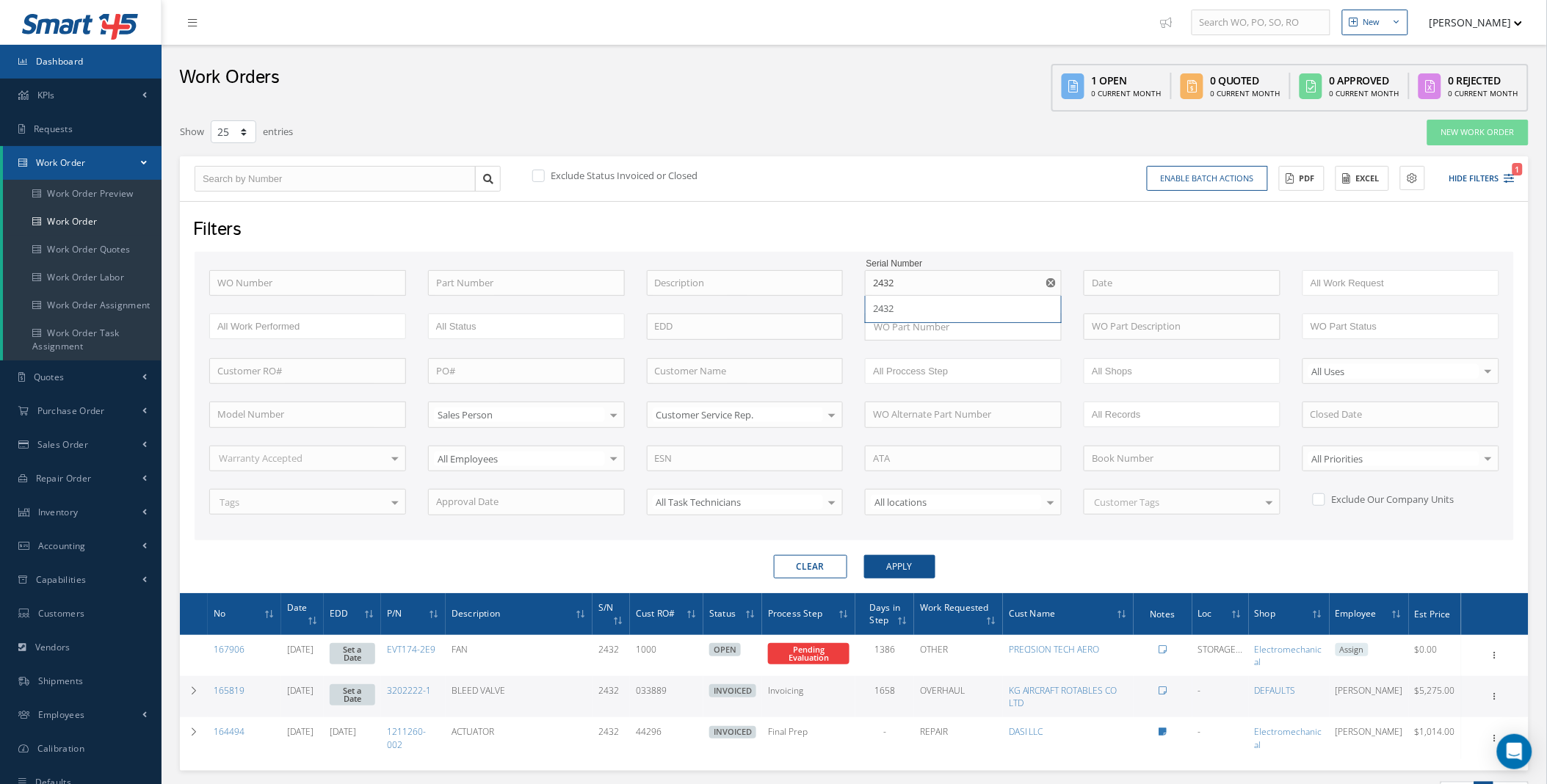
click at [39, 42] on link "Smart 145" at bounding box center [81, 26] width 132 height 33
click at [40, 53] on link "Dashboard" at bounding box center [81, 61] width 161 height 34
